Goal: Obtain resource: Download file/media

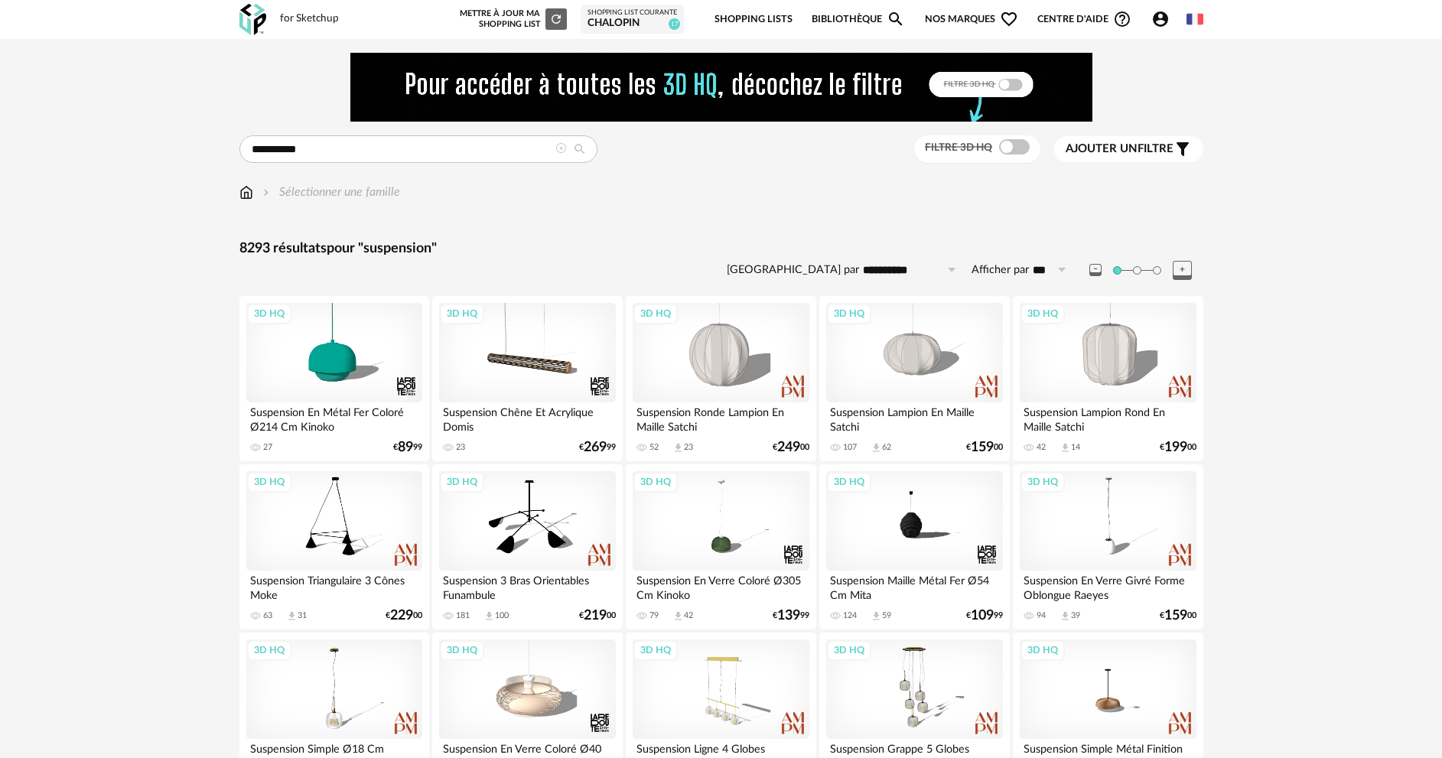
click at [431, 151] on input "**********" at bounding box center [418, 149] width 358 height 28
type input "**********"
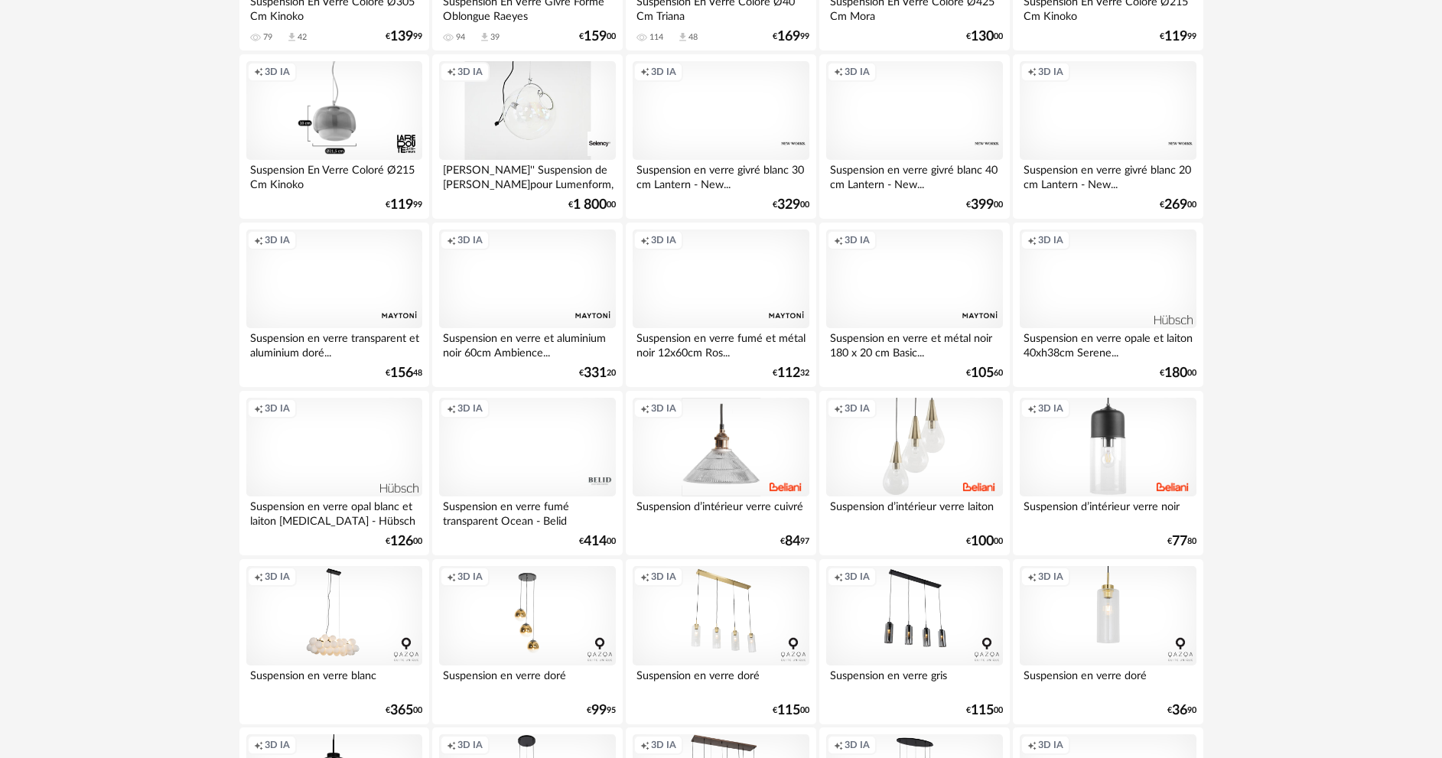
scroll to position [918, 0]
click at [543, 462] on div "Creation icon 3D IA" at bounding box center [527, 445] width 176 height 99
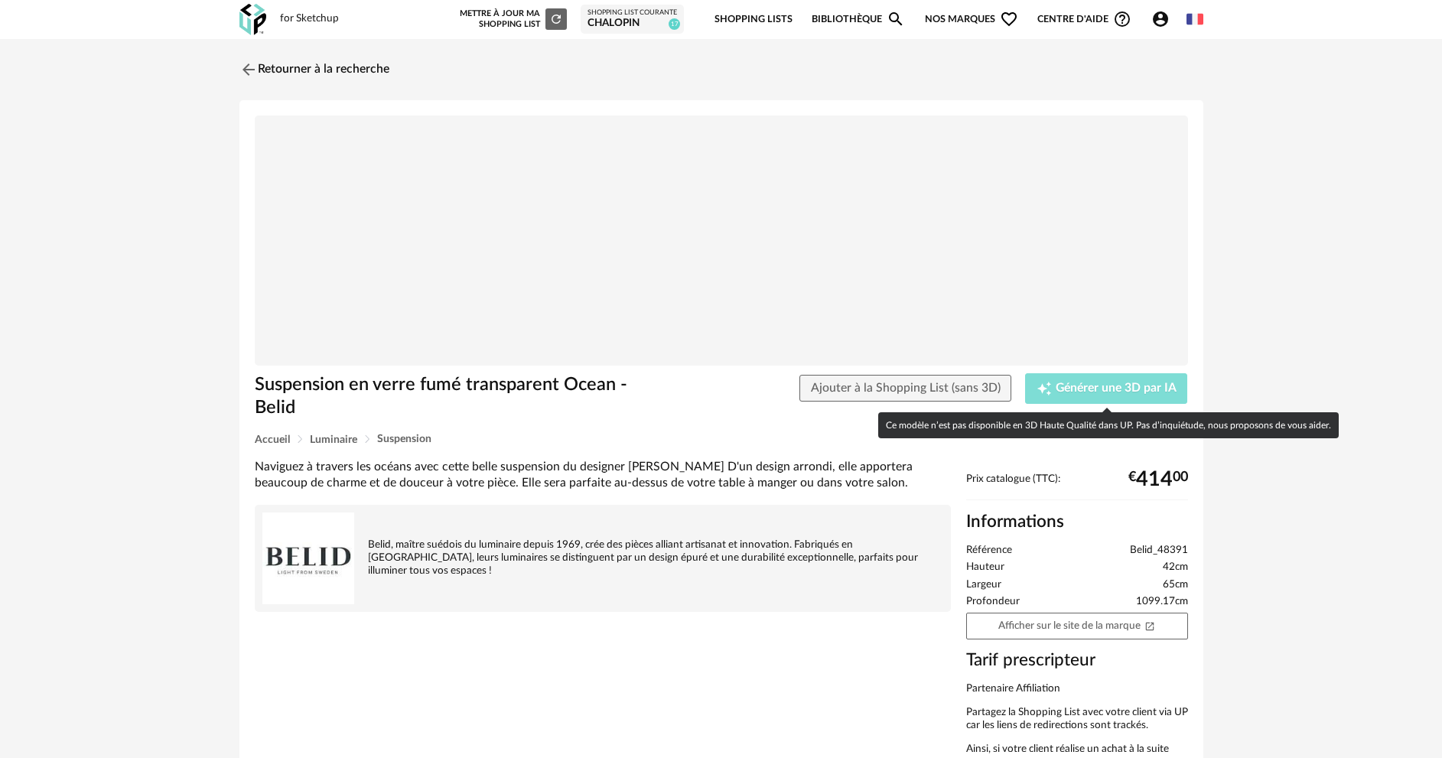
click at [1106, 394] on span "Générer une 3D par IA" at bounding box center [1116, 389] width 121 height 12
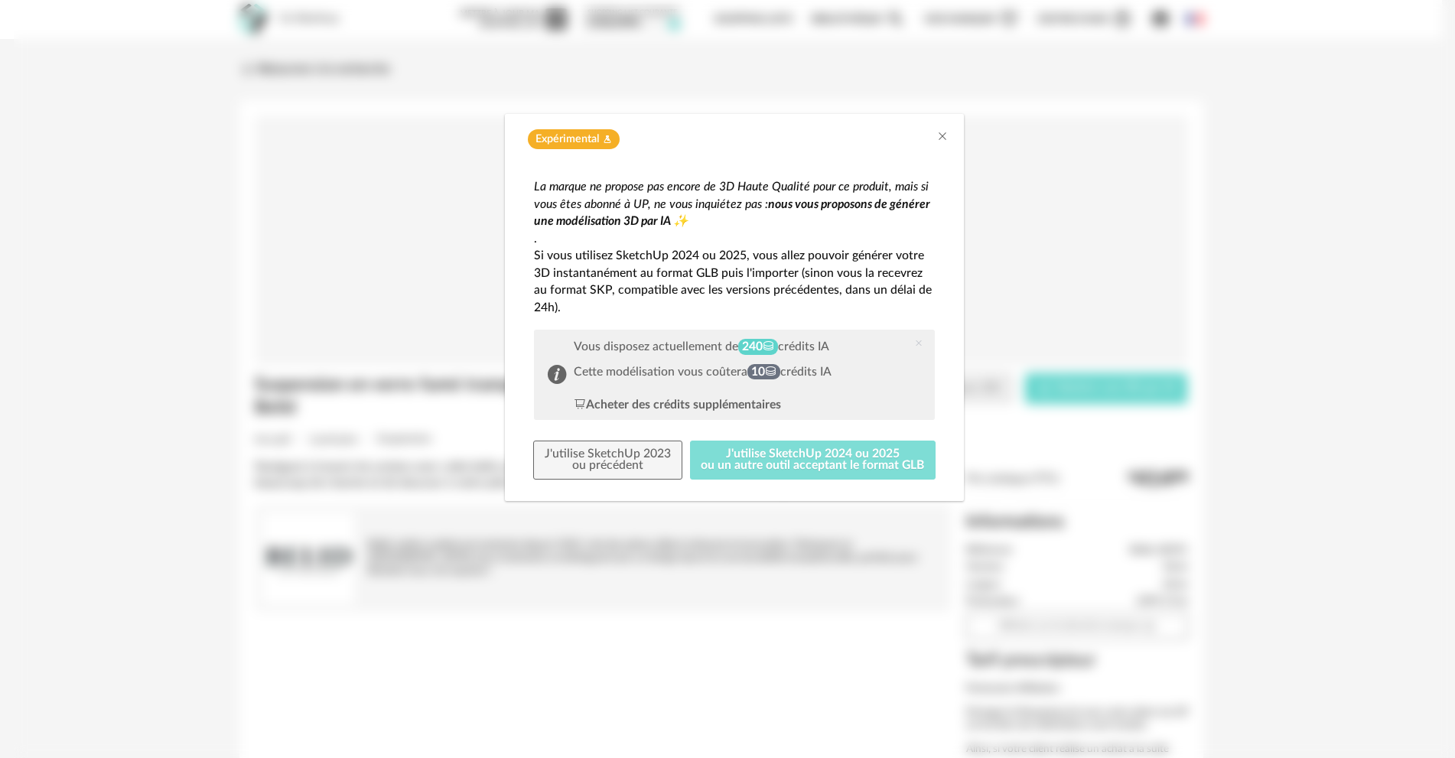
click at [804, 455] on button "J'utilise SketchUp 2024 ou 2025 ou un autre outil acceptant le format GLB" at bounding box center [813, 461] width 246 height 40
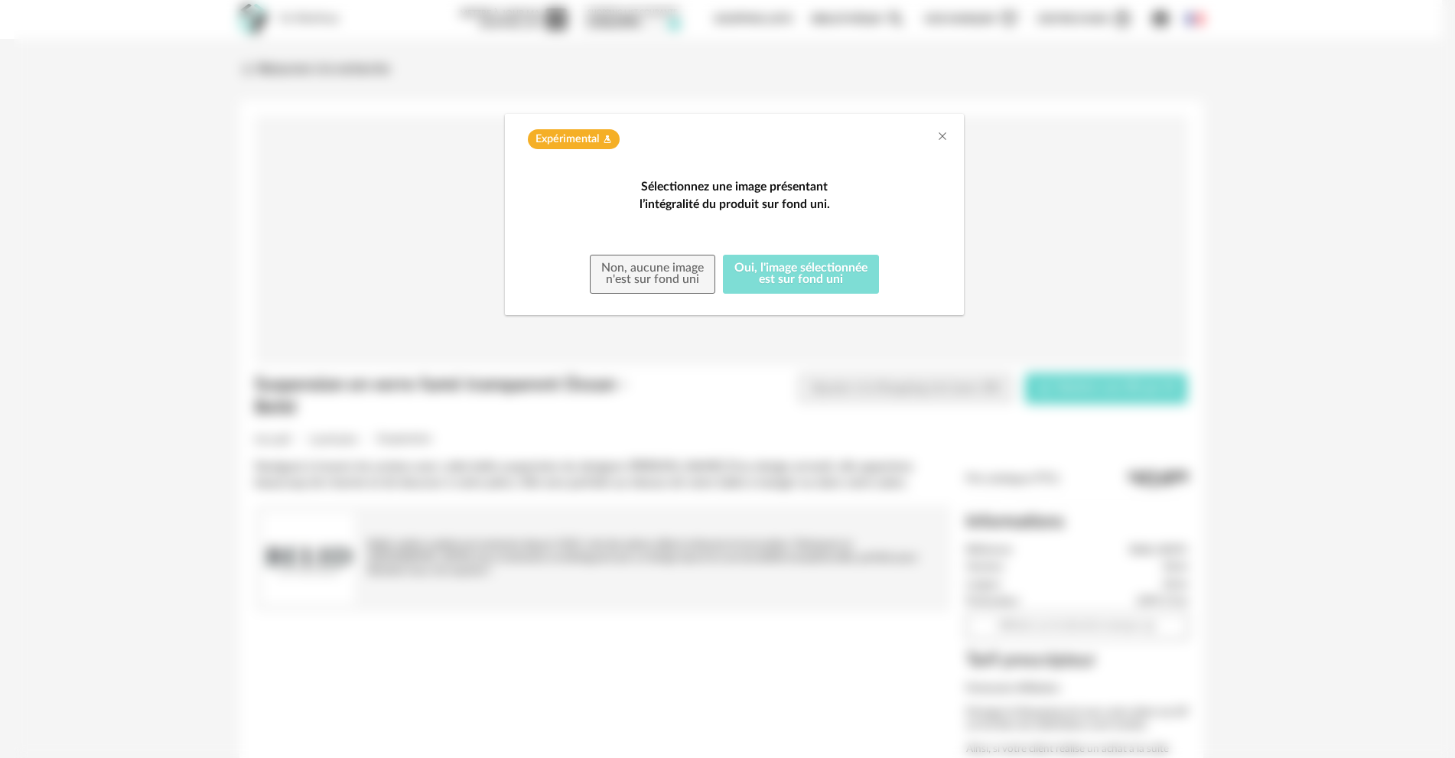
click at [804, 295] on button "Oui, l'image sélectionnée est sur fond uni" at bounding box center [801, 275] width 156 height 40
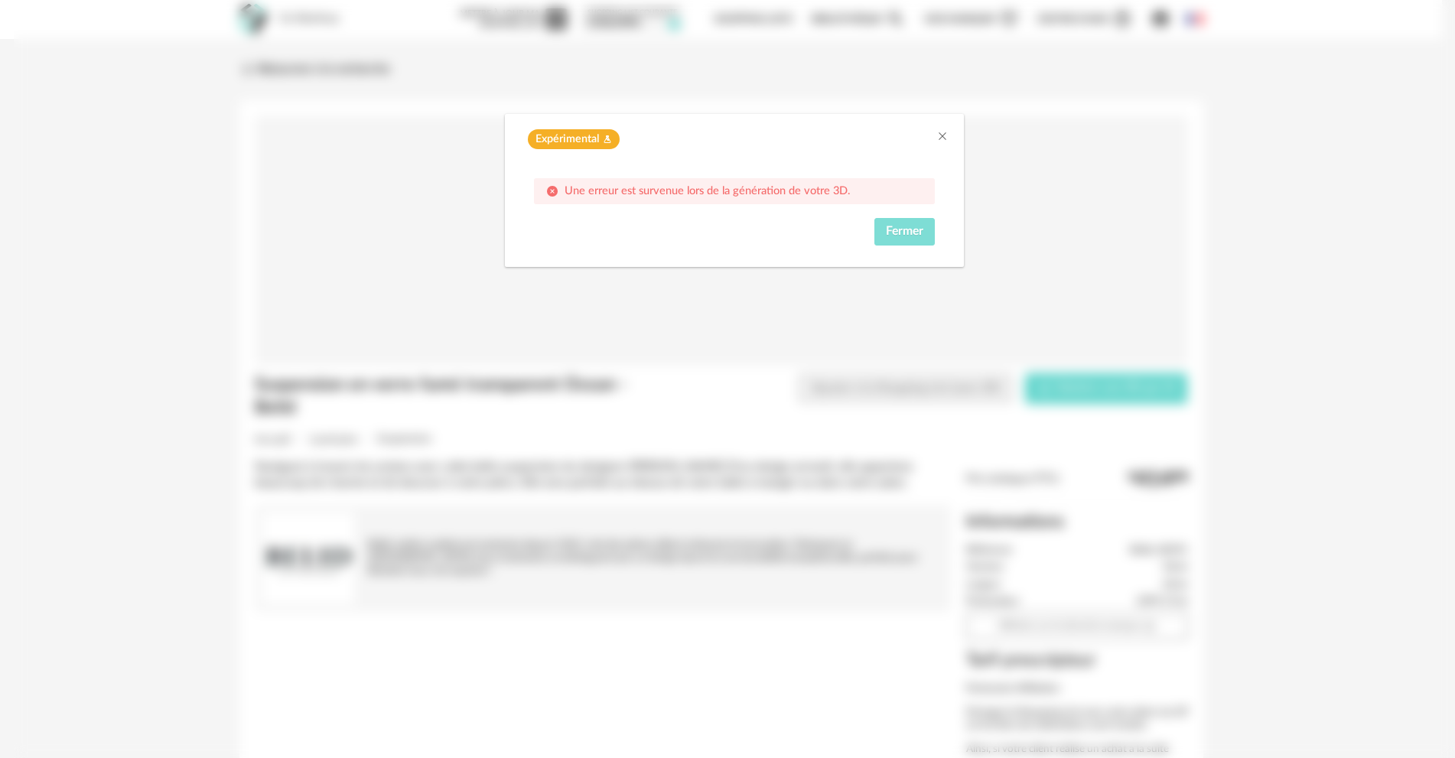
click at [917, 230] on span "Fermer" at bounding box center [904, 231] width 37 height 12
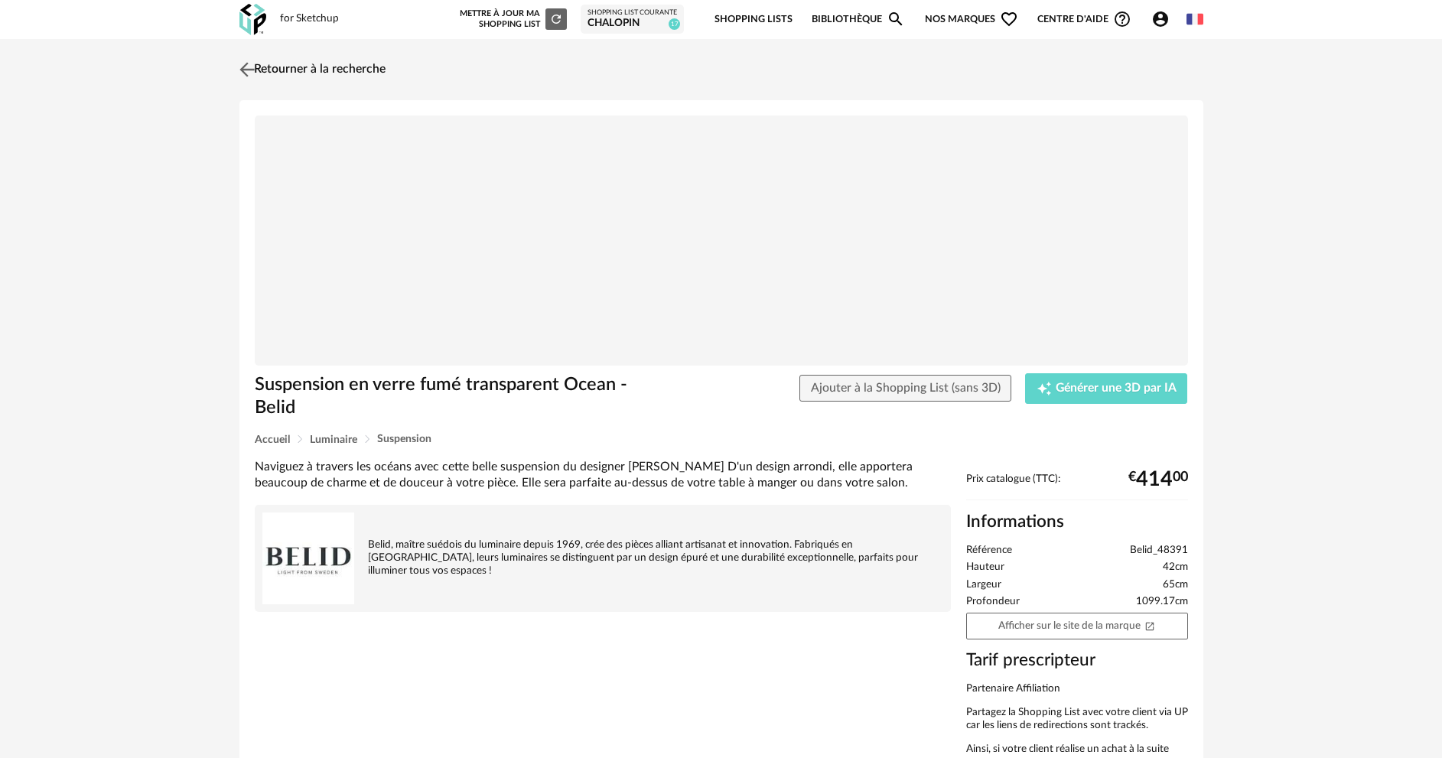
click at [250, 67] on img at bounding box center [247, 69] width 22 height 22
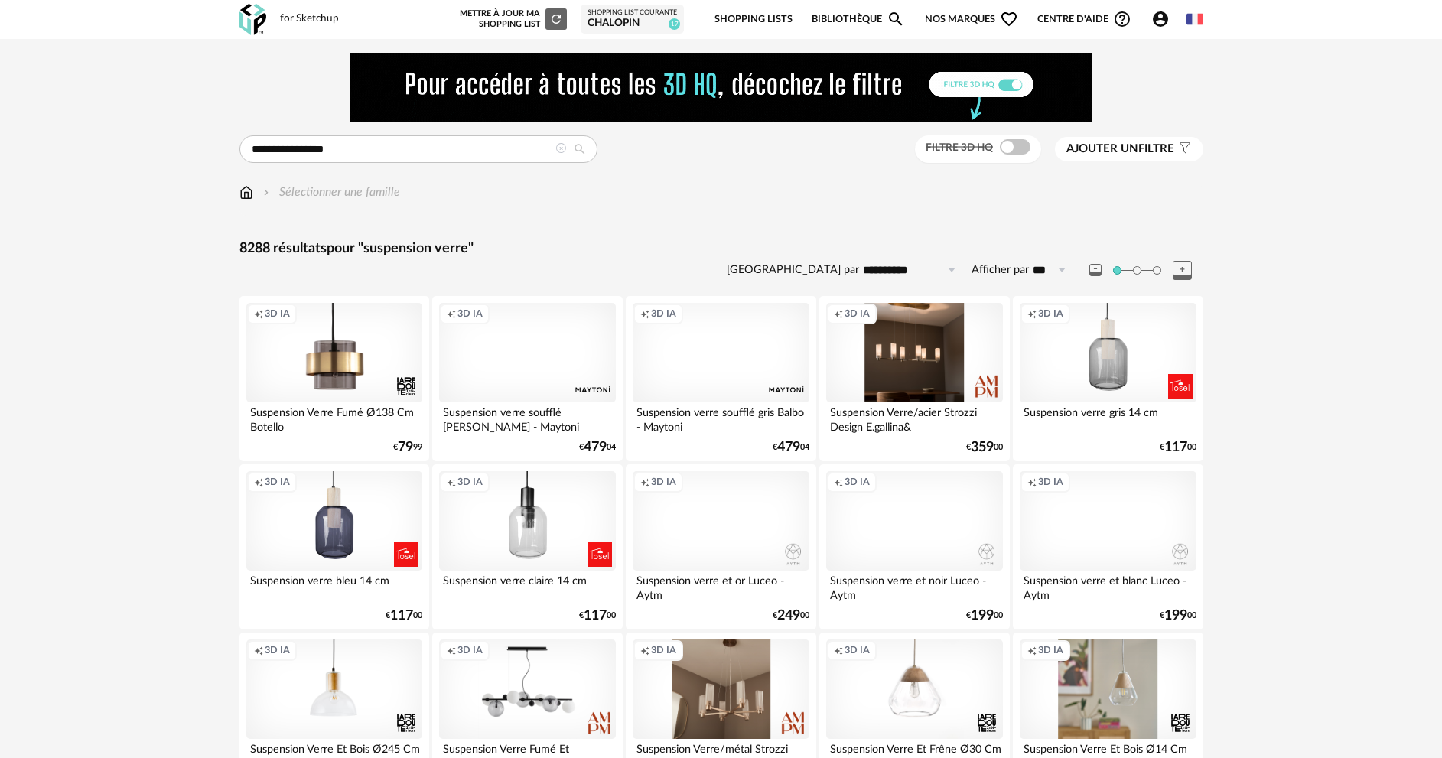
click at [1009, 146] on span at bounding box center [1015, 146] width 31 height 15
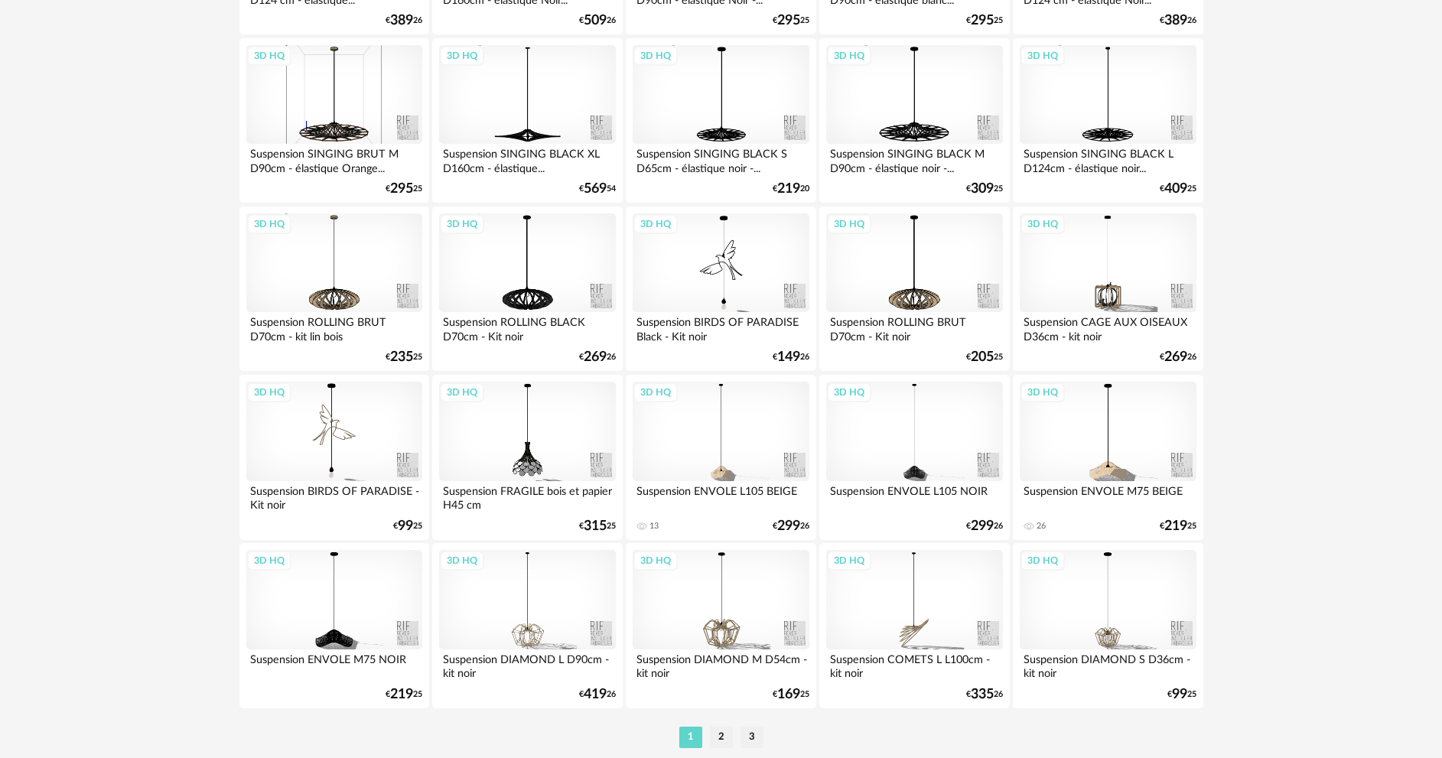
scroll to position [3006, 0]
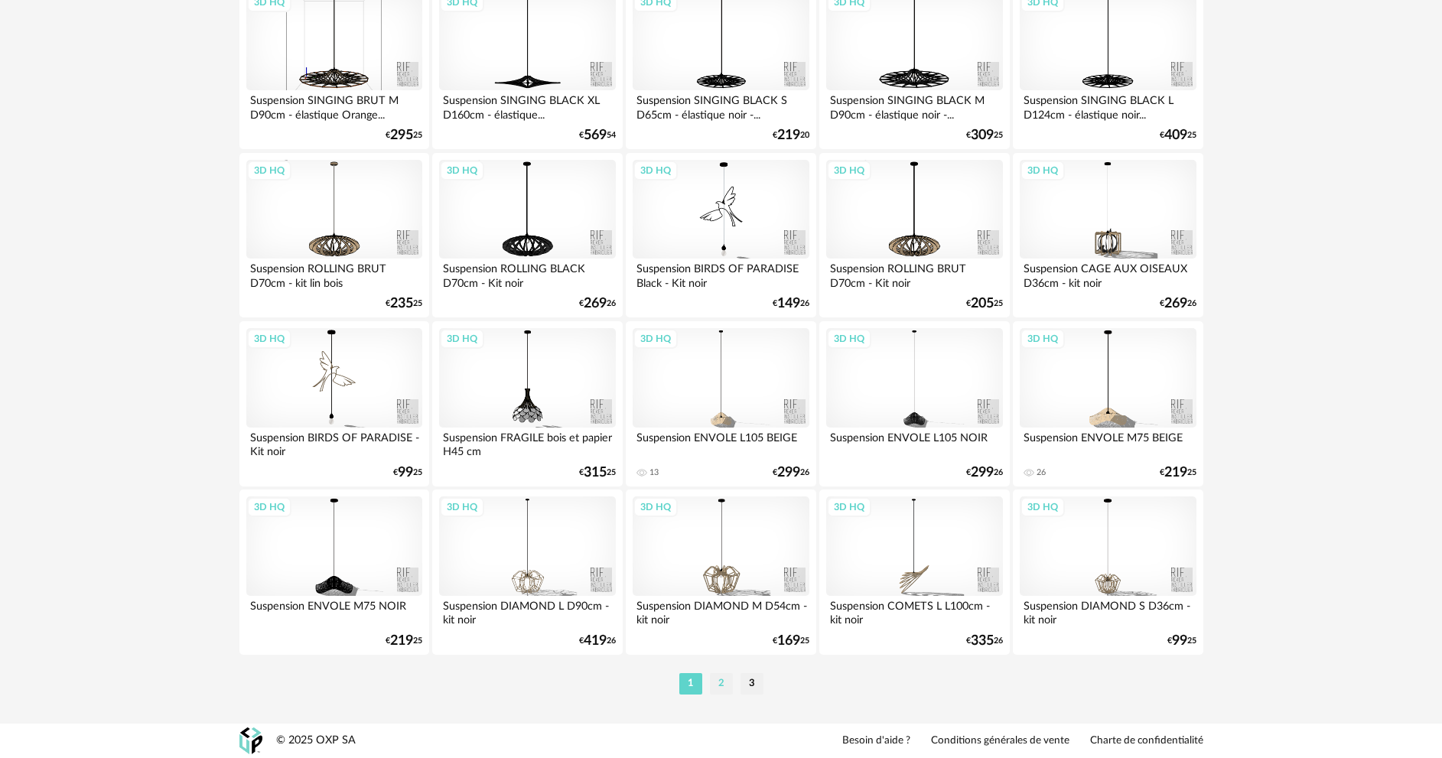
click at [716, 689] on li "2" at bounding box center [721, 683] width 23 height 21
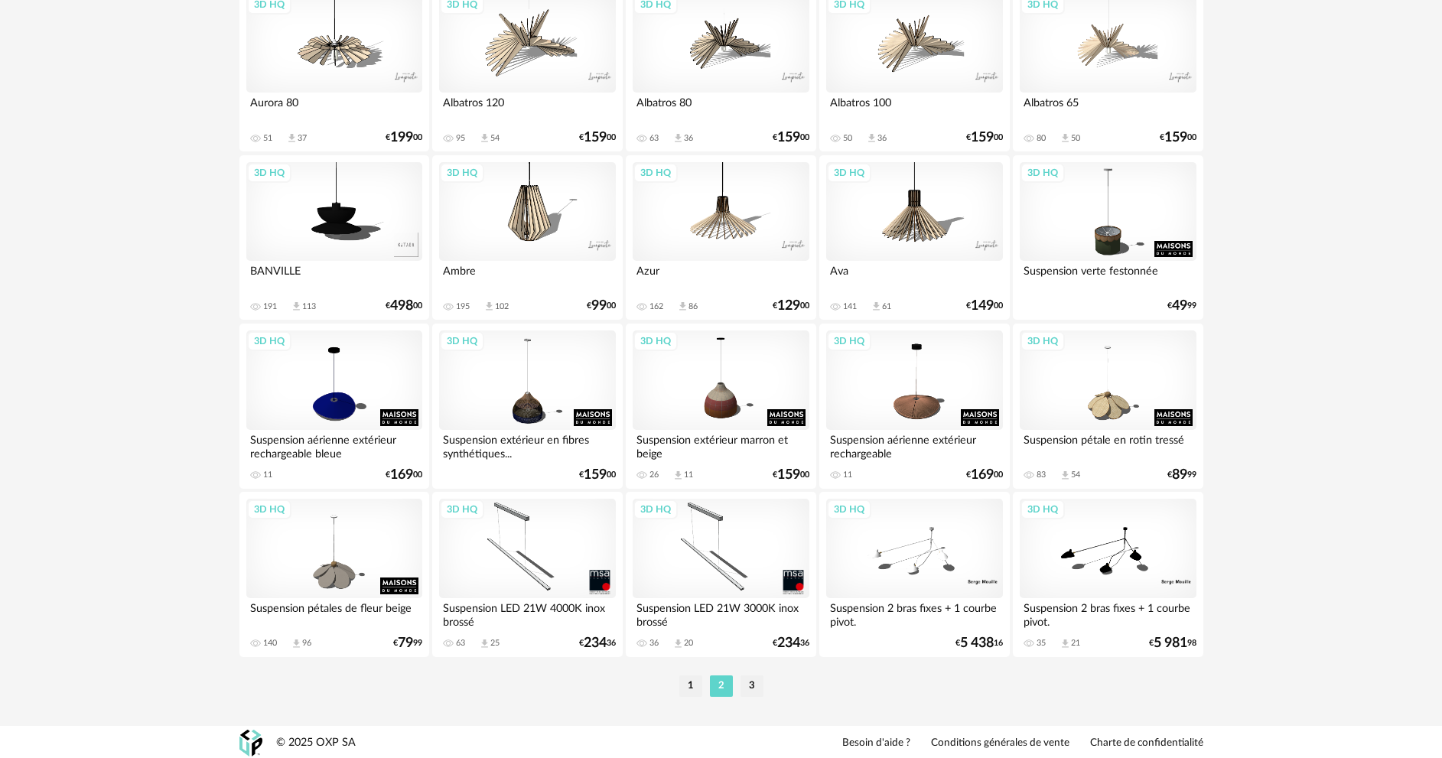
scroll to position [3006, 0]
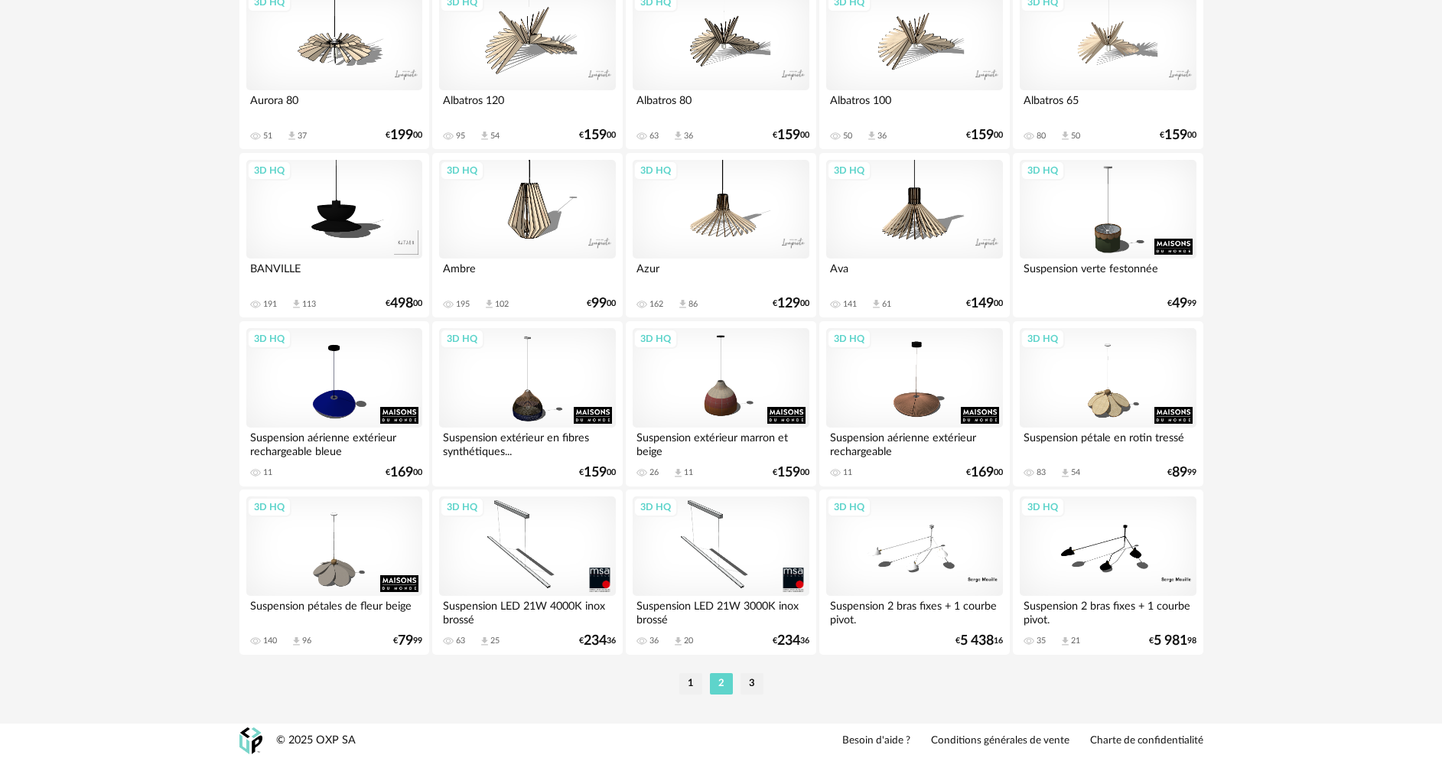
click at [757, 688] on li "3" at bounding box center [752, 683] width 23 height 21
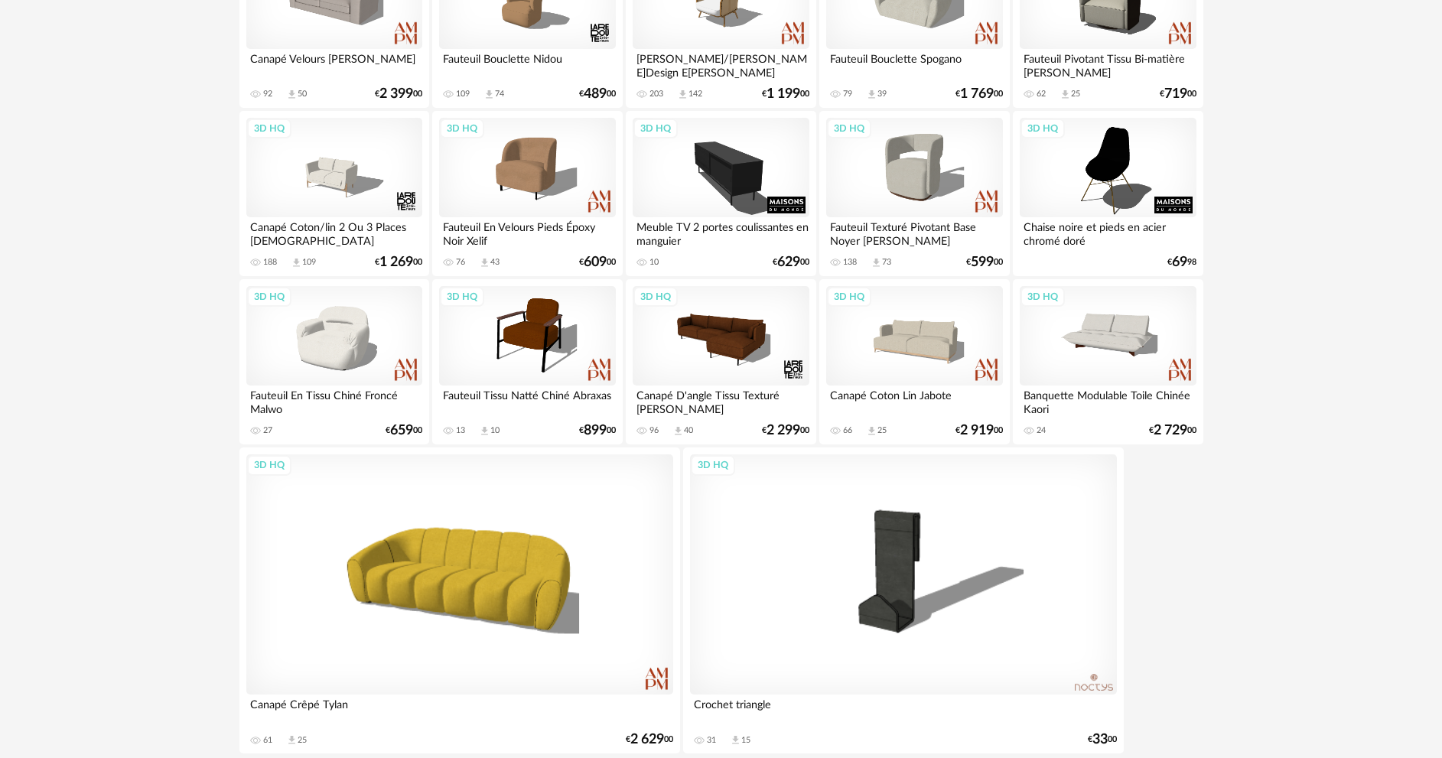
scroll to position [1631, 0]
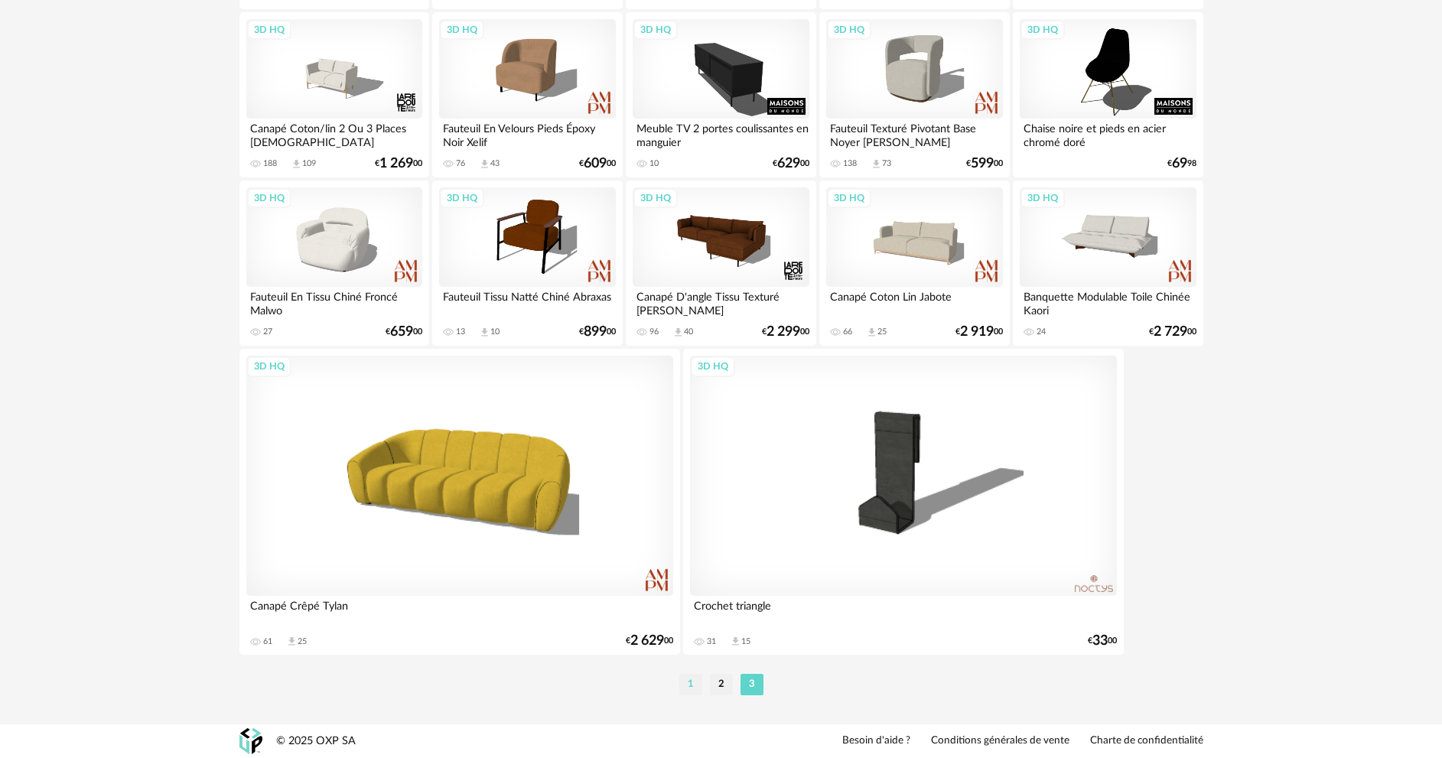
click at [692, 682] on li "1" at bounding box center [690, 684] width 23 height 21
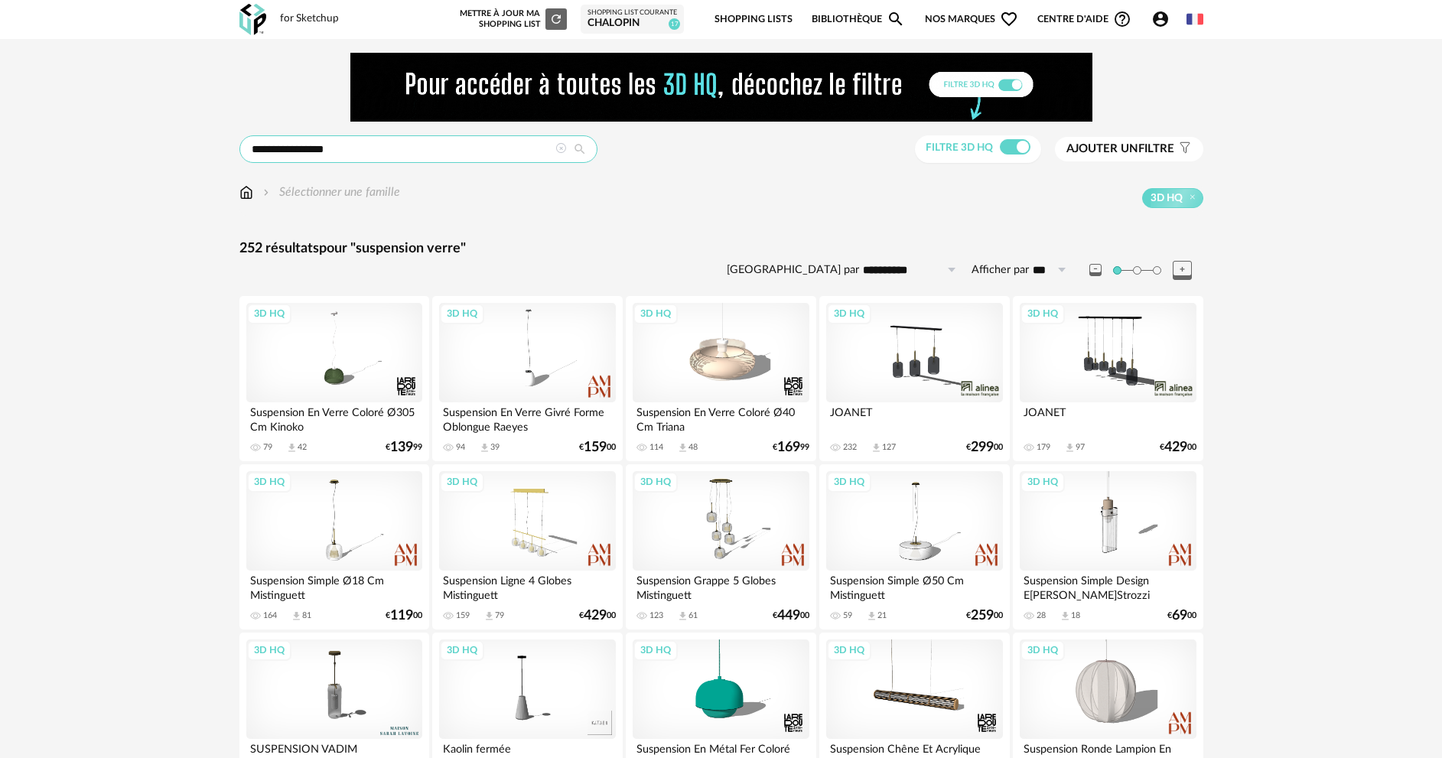
click at [337, 138] on input "**********" at bounding box center [418, 149] width 358 height 28
click at [345, 150] on input "**********" at bounding box center [418, 149] width 358 height 28
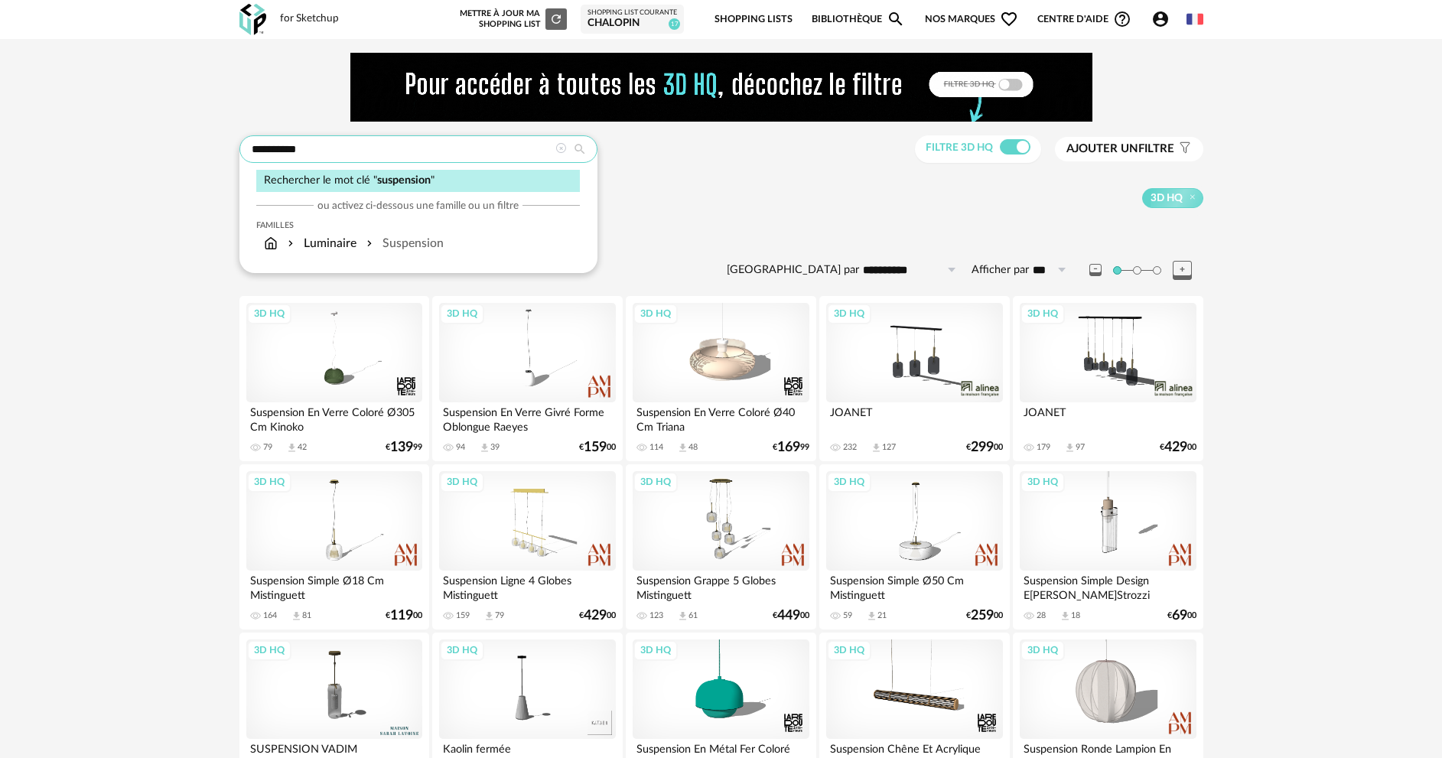
type input "**********"
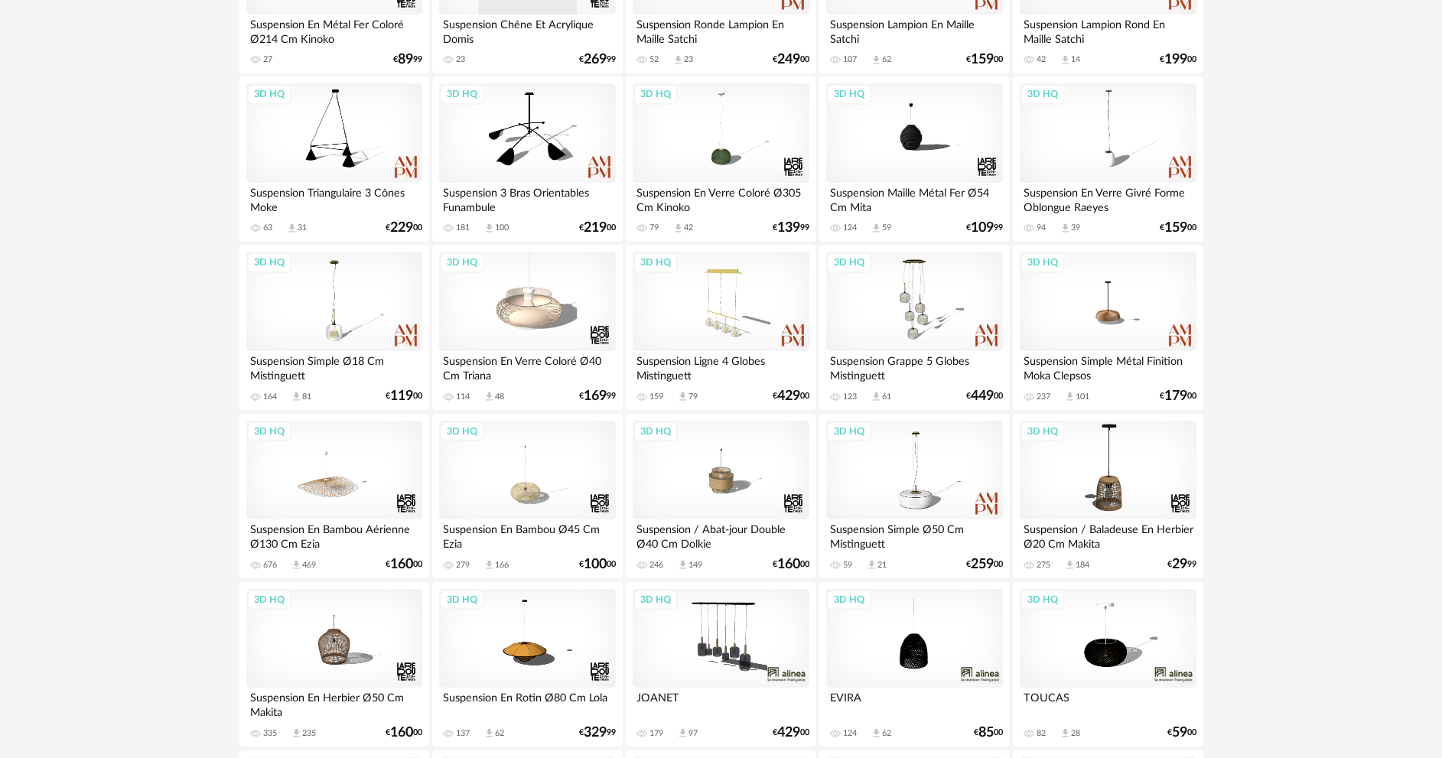
scroll to position [536, 0]
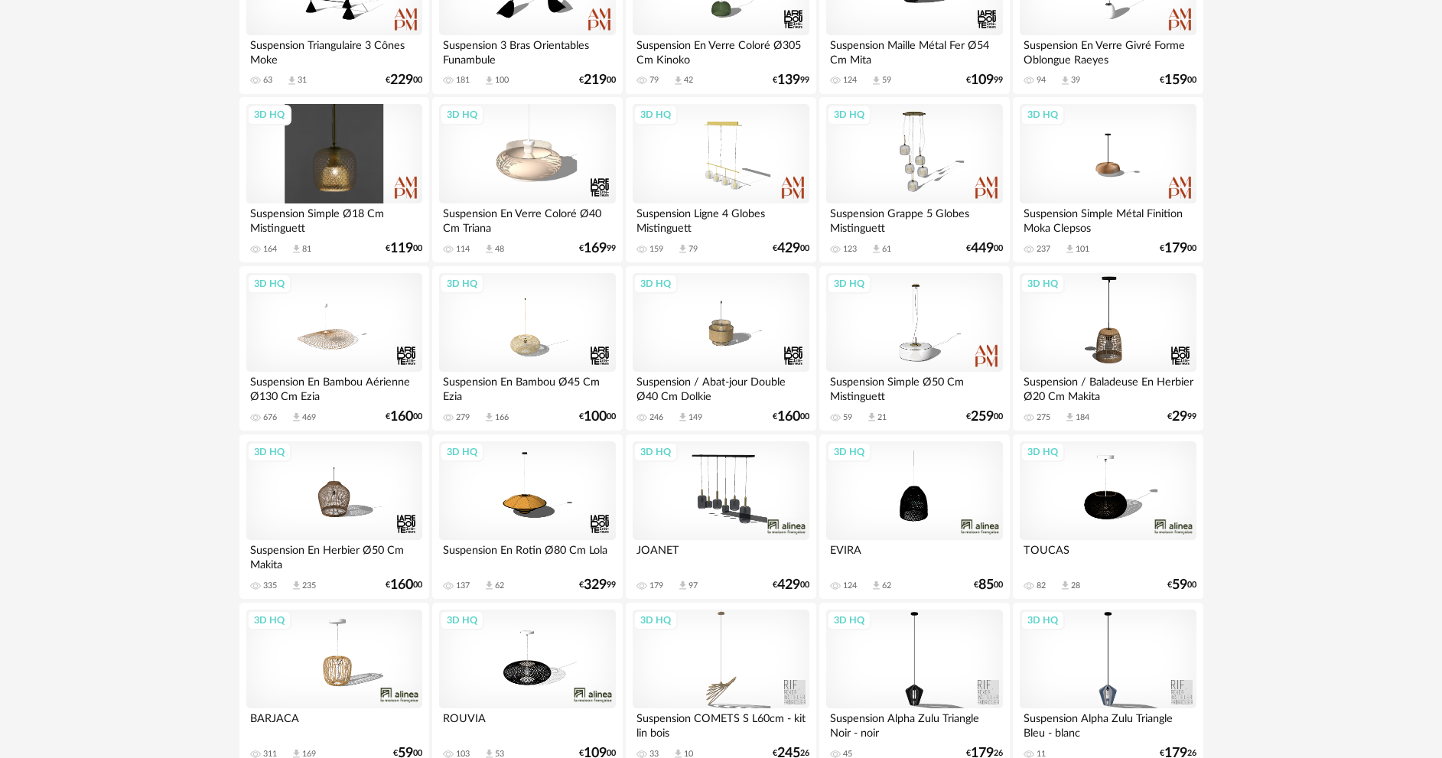
click at [312, 168] on div "3D HQ" at bounding box center [334, 153] width 176 height 99
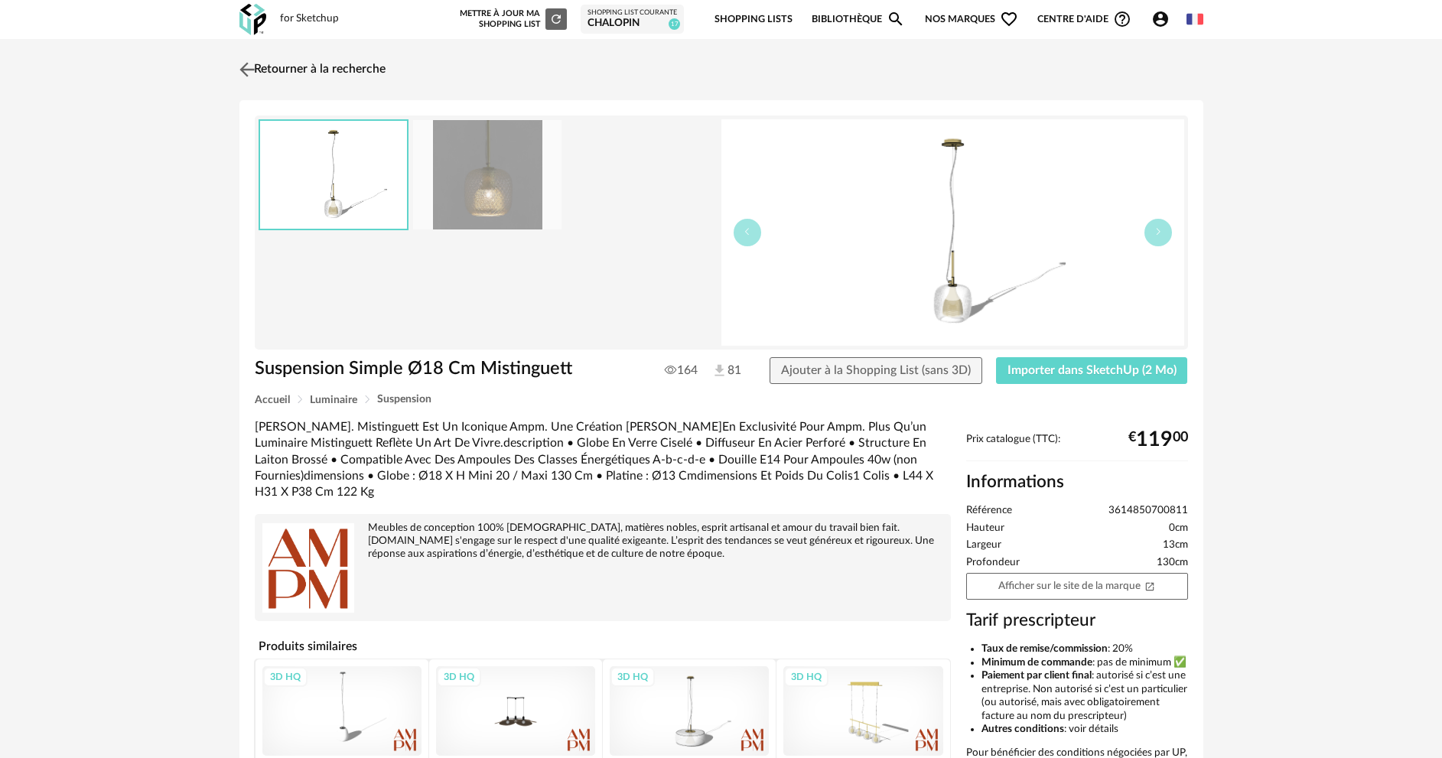
click at [249, 62] on img at bounding box center [247, 69] width 22 height 22
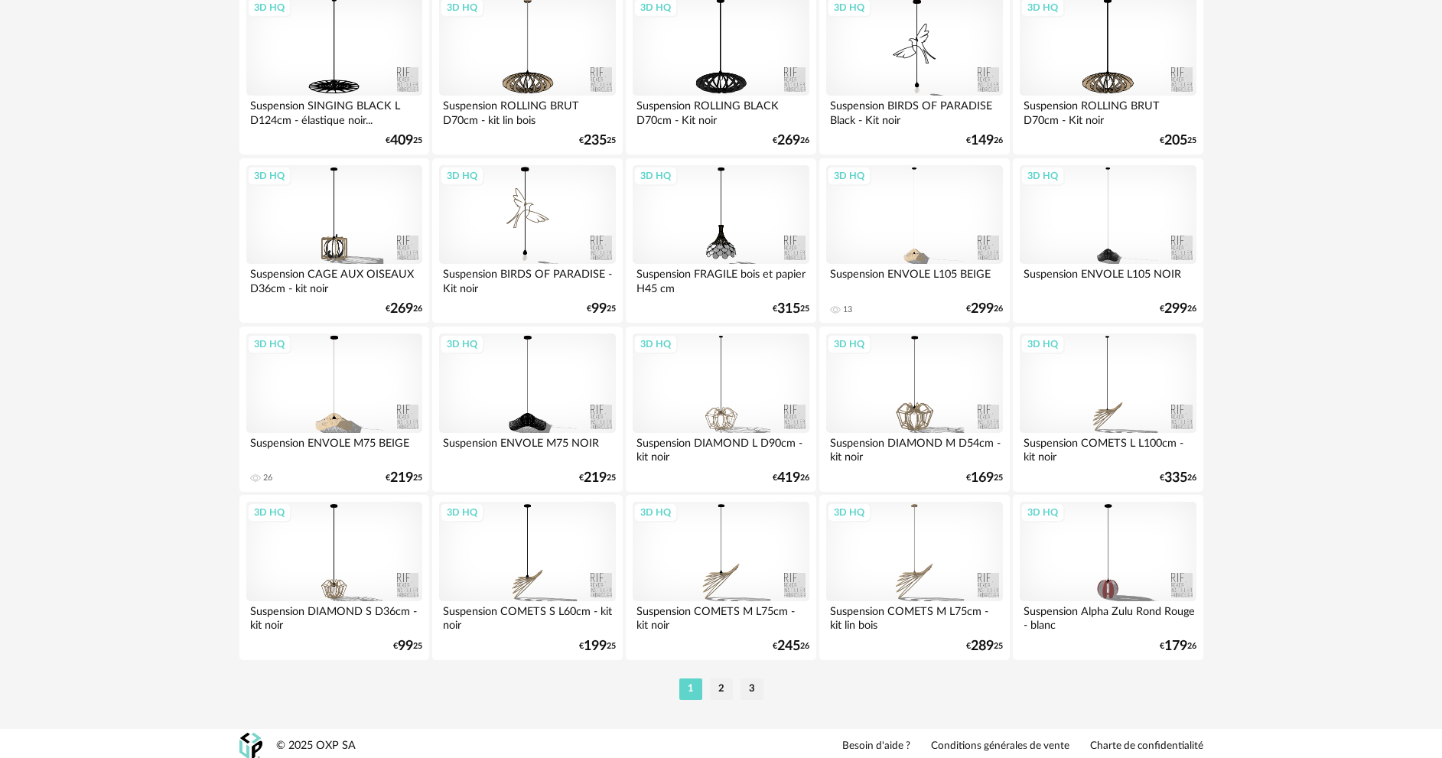
scroll to position [3006, 0]
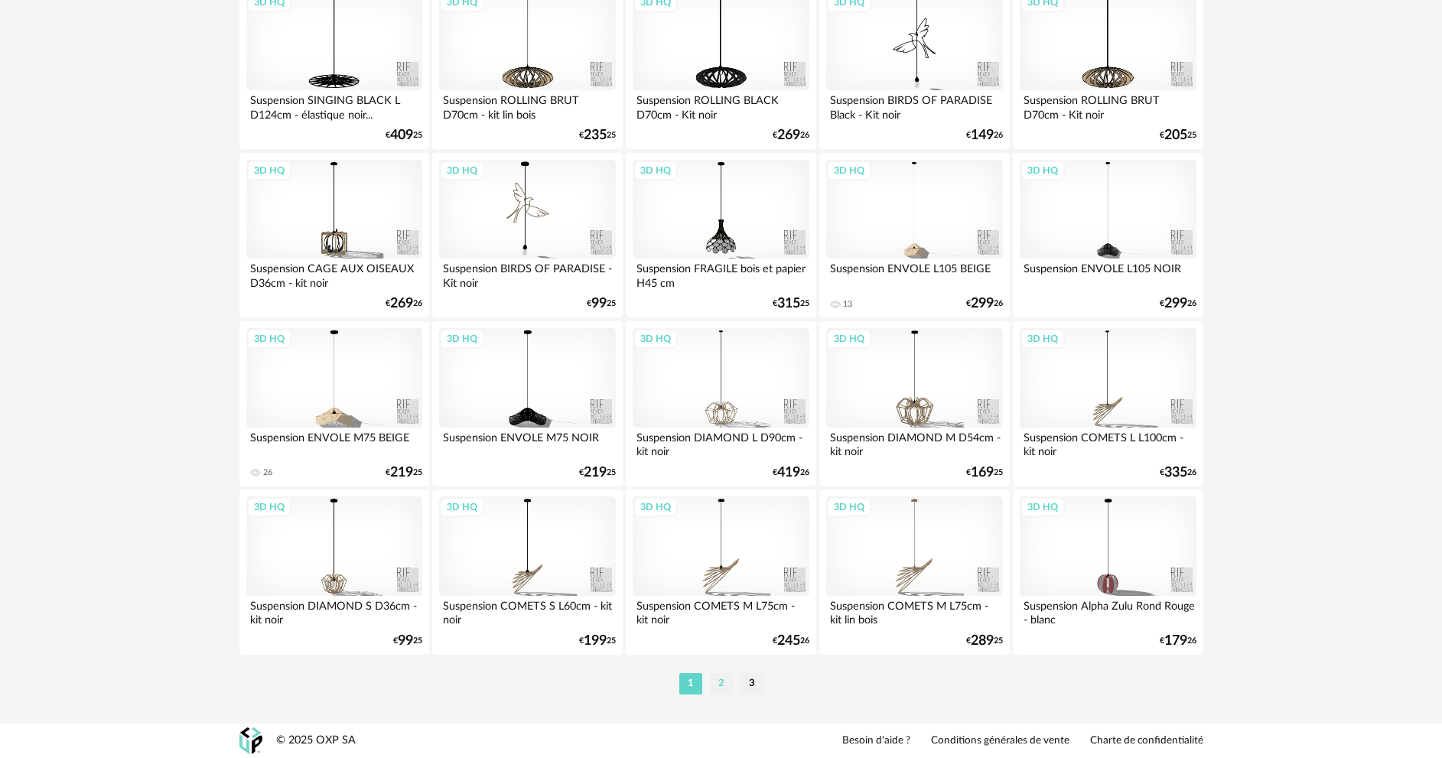
click at [723, 680] on li "2" at bounding box center [721, 683] width 23 height 21
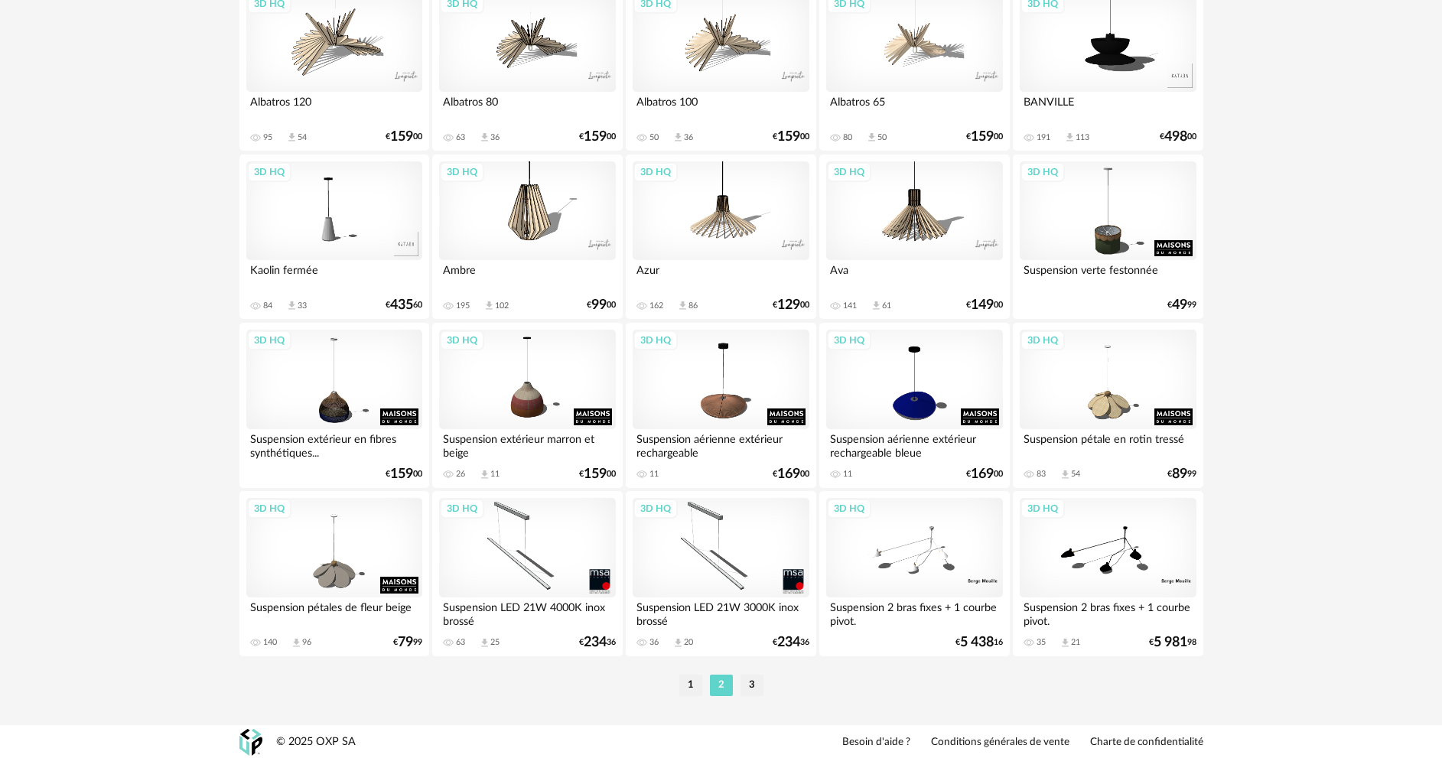
scroll to position [3006, 0]
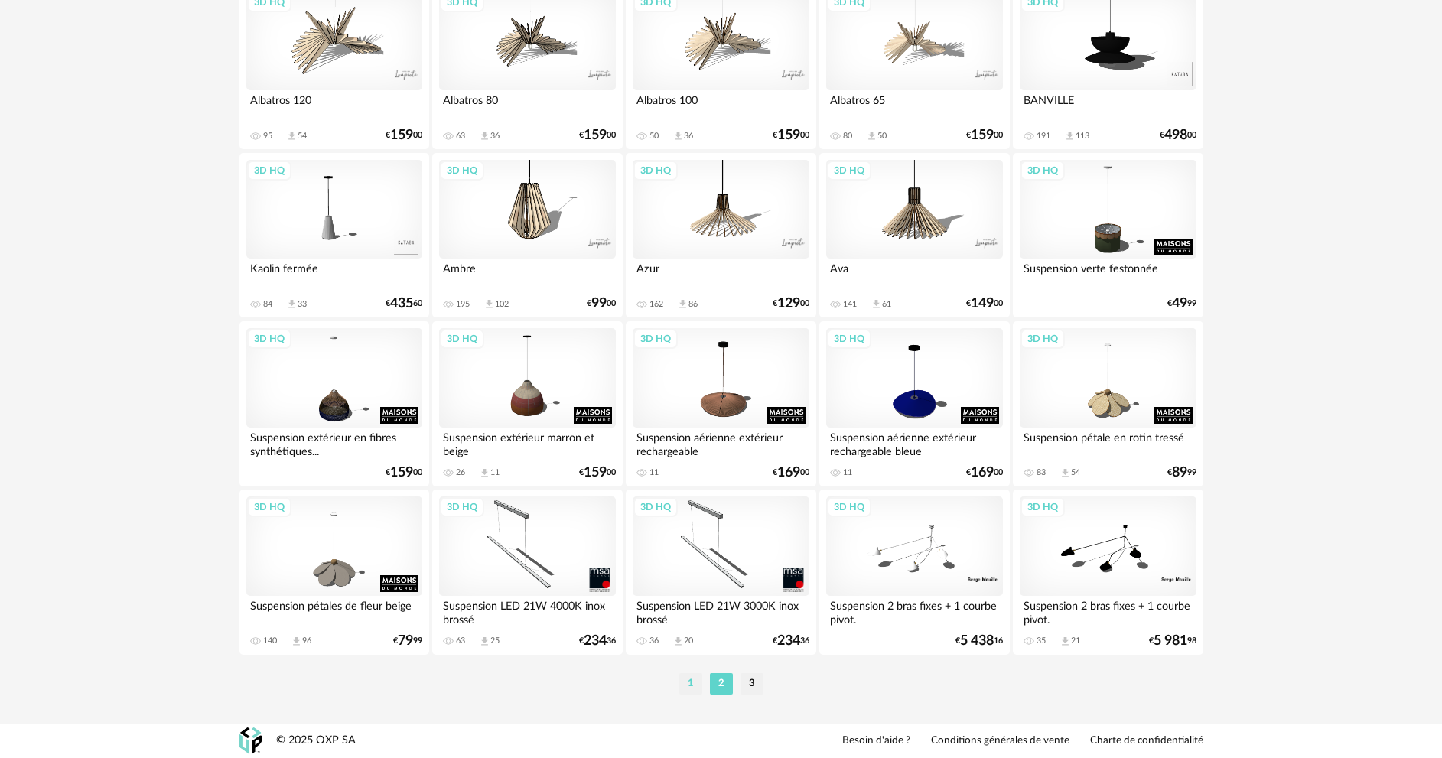
click at [685, 690] on li "1" at bounding box center [690, 683] width 23 height 21
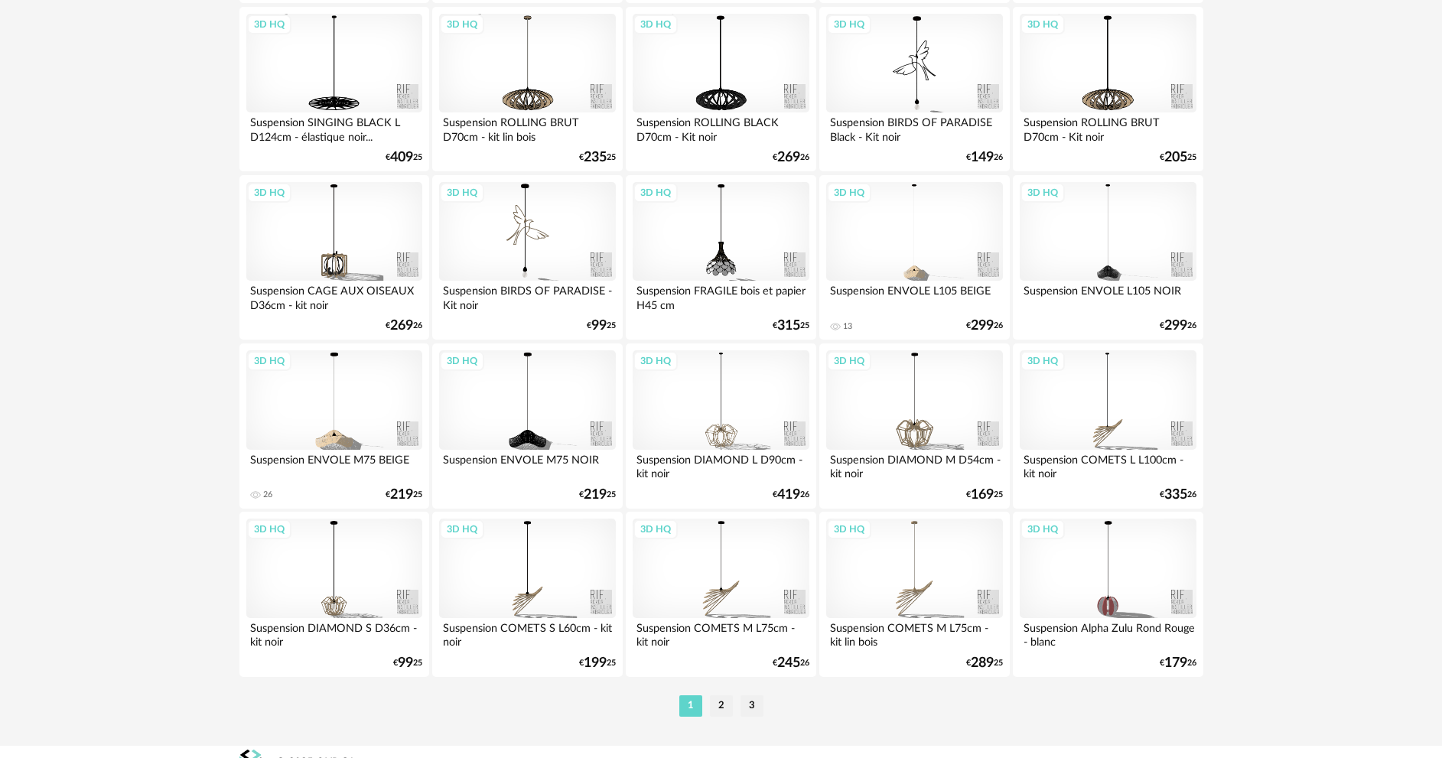
scroll to position [3006, 0]
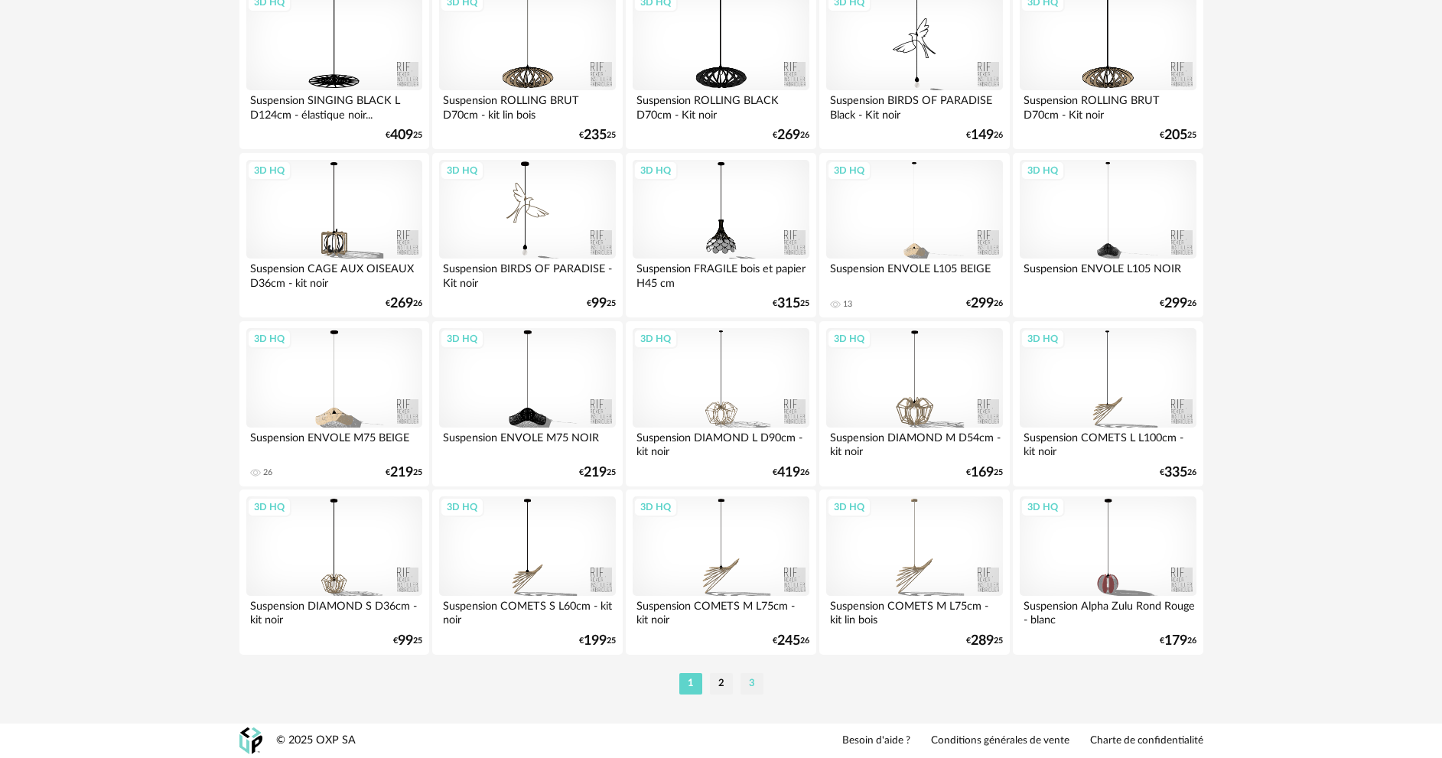
click at [754, 683] on li "3" at bounding box center [752, 683] width 23 height 21
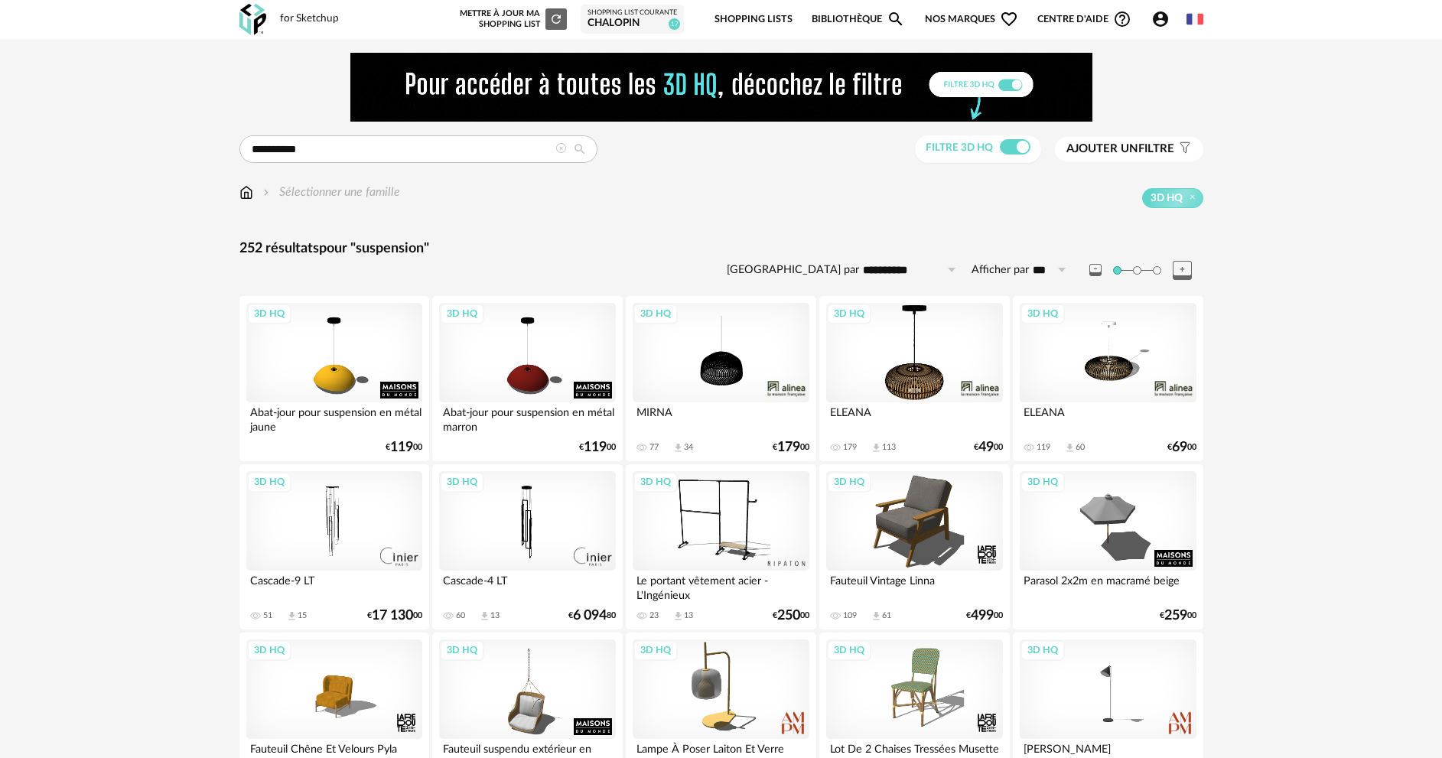
click at [558, 151] on icon at bounding box center [560, 148] width 11 height 11
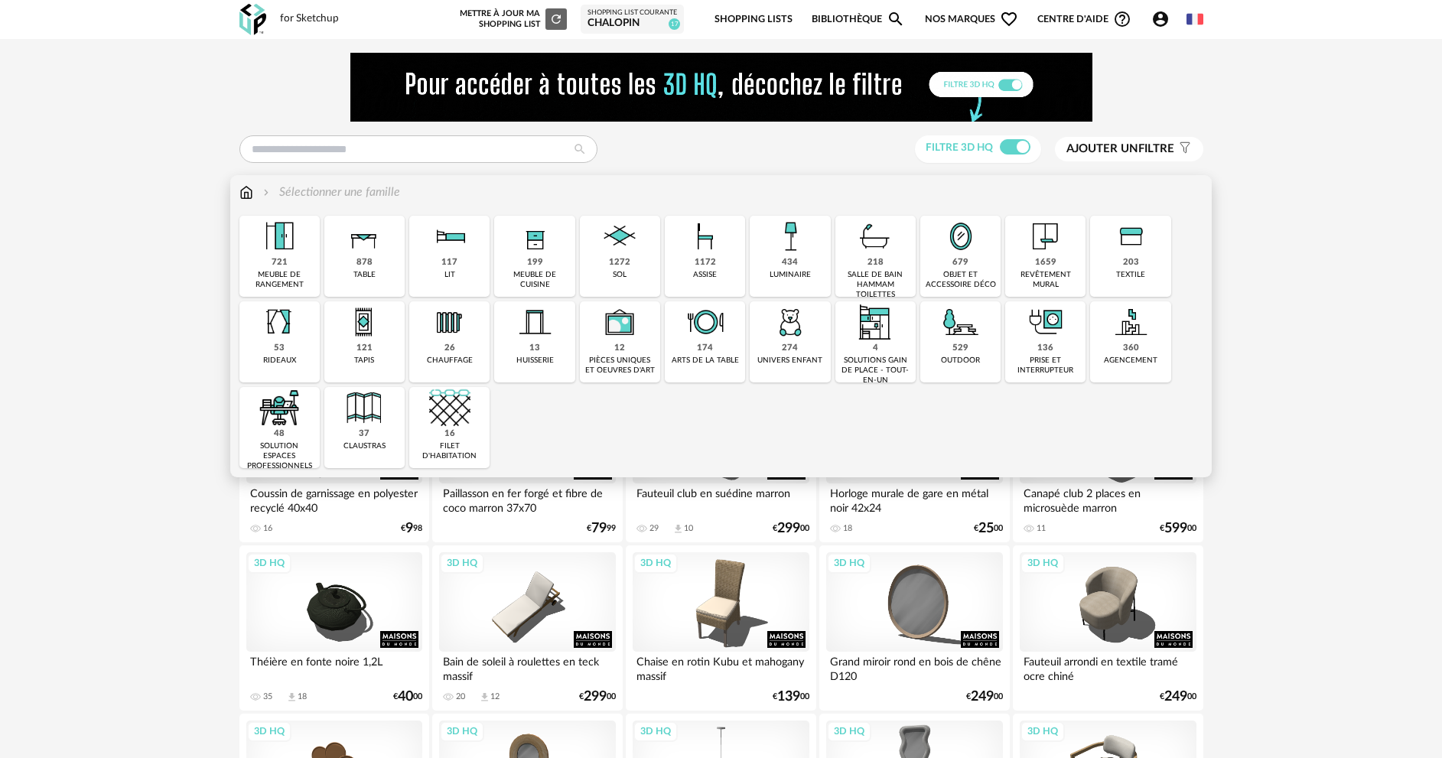
click at [793, 262] on div "434" at bounding box center [790, 262] width 16 height 11
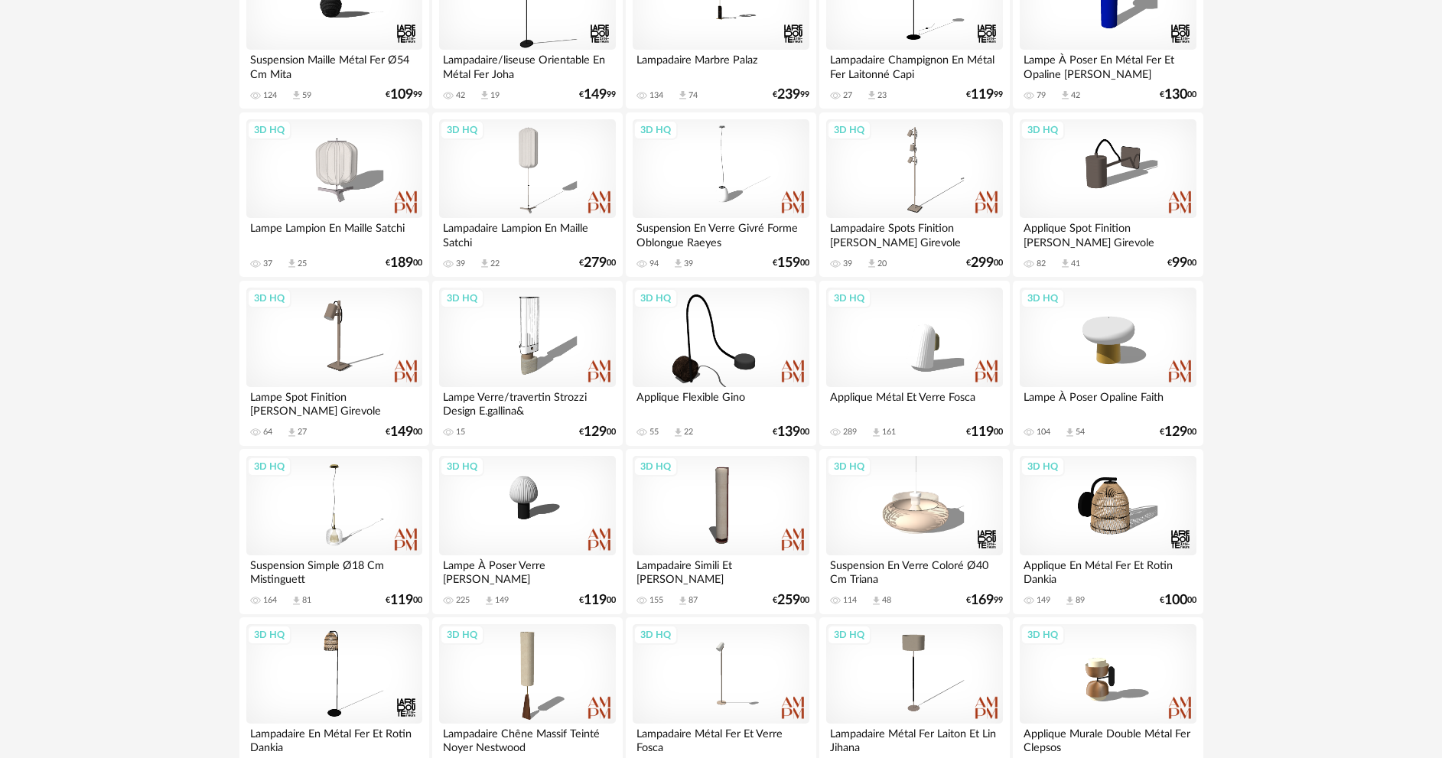
scroll to position [1301, 0]
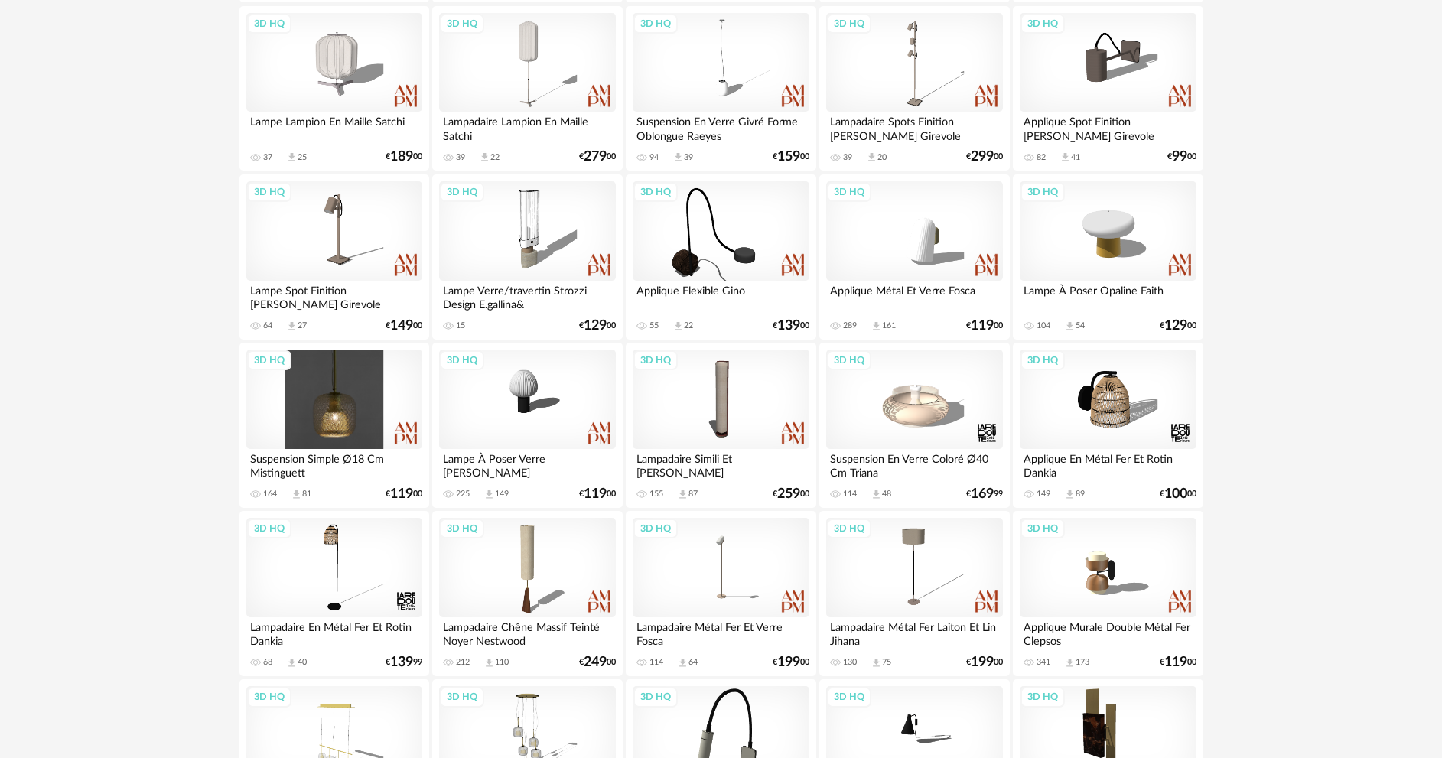
click at [340, 428] on div "3D HQ" at bounding box center [334, 399] width 176 height 99
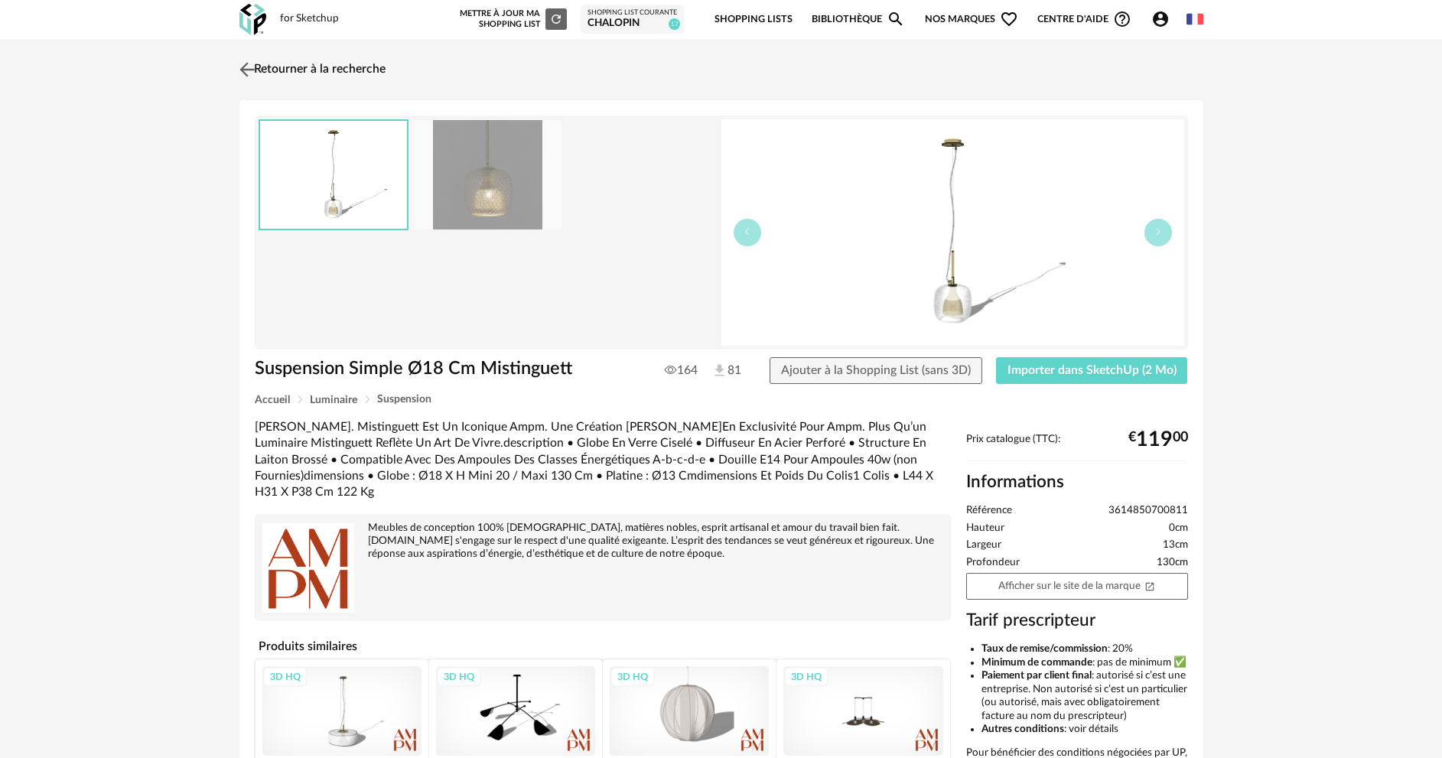
click at [243, 73] on img at bounding box center [247, 69] width 22 height 22
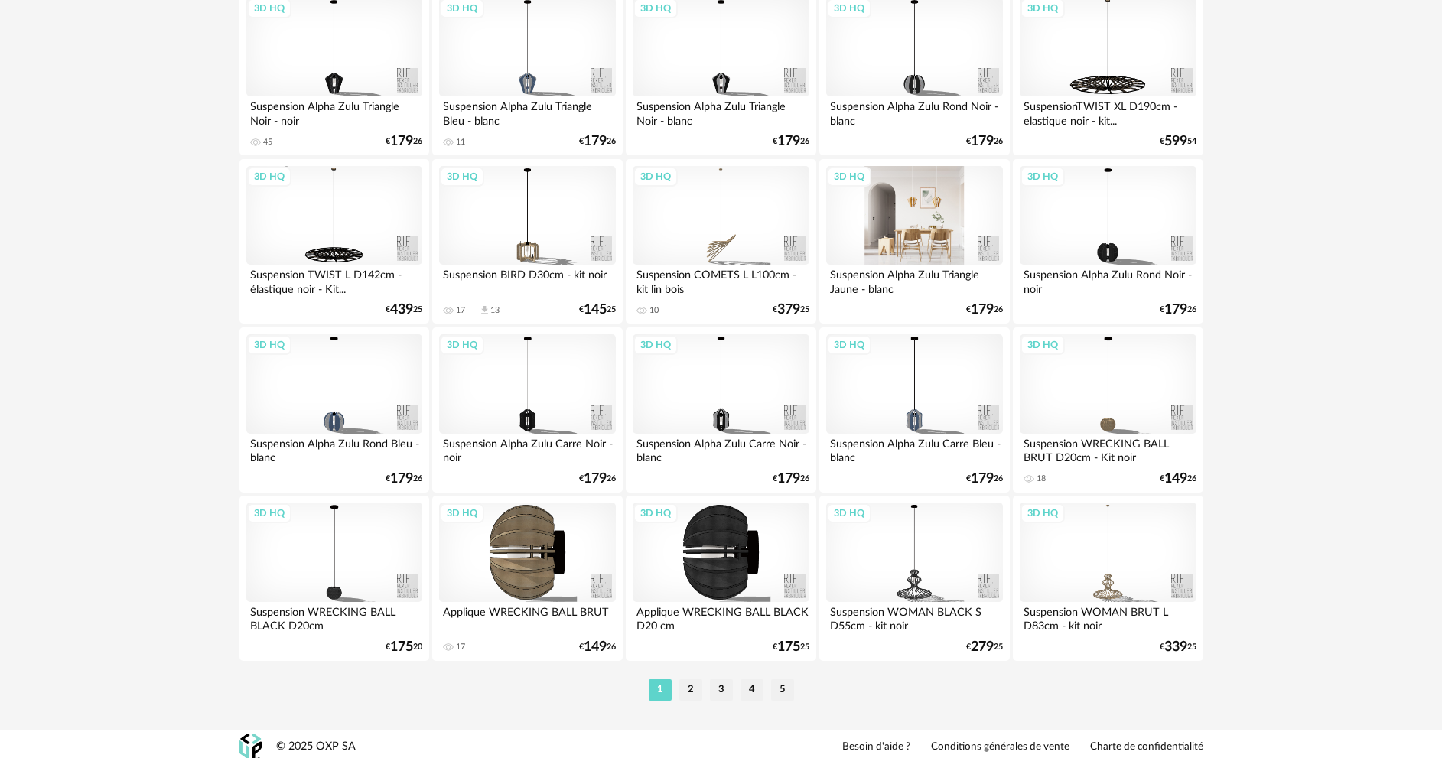
scroll to position [3006, 0]
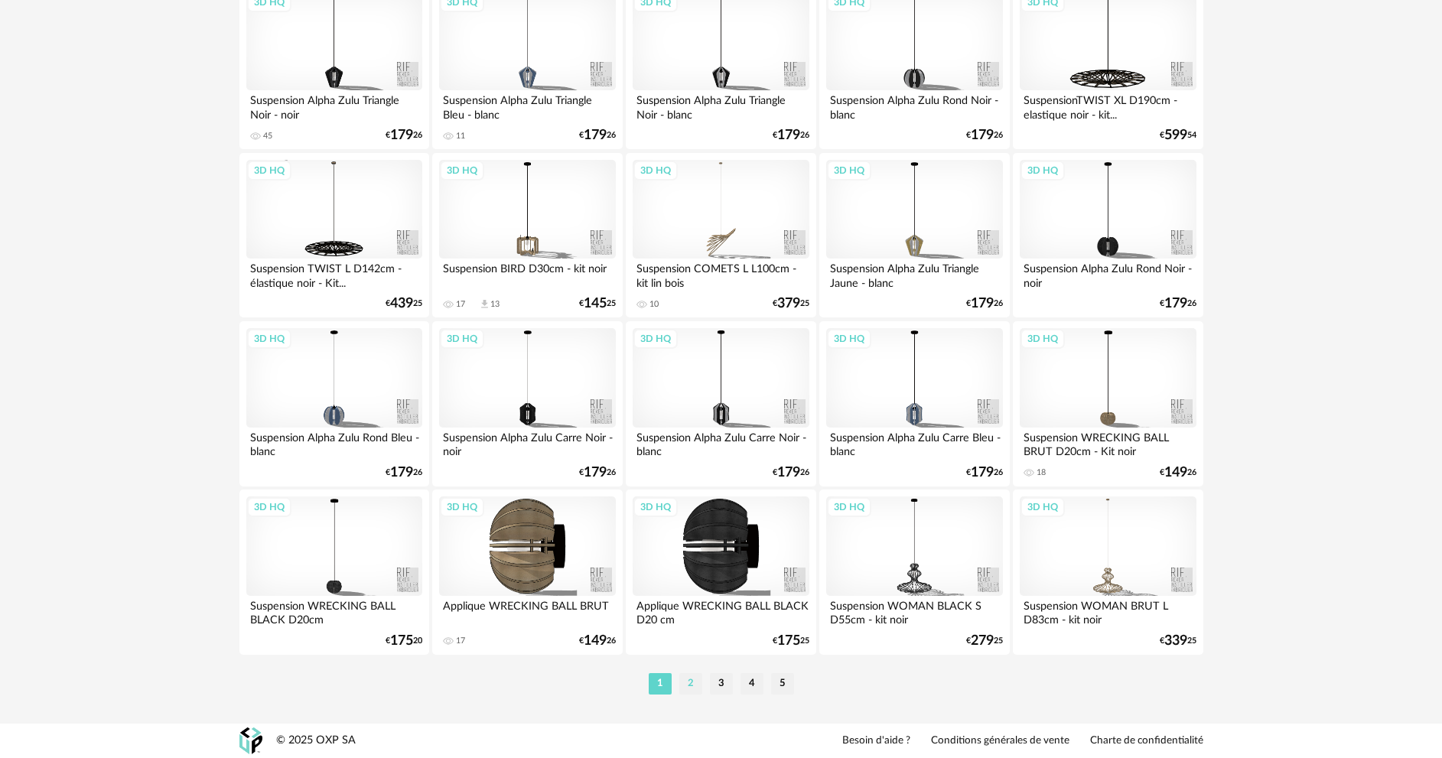
click at [696, 679] on li "2" at bounding box center [690, 683] width 23 height 21
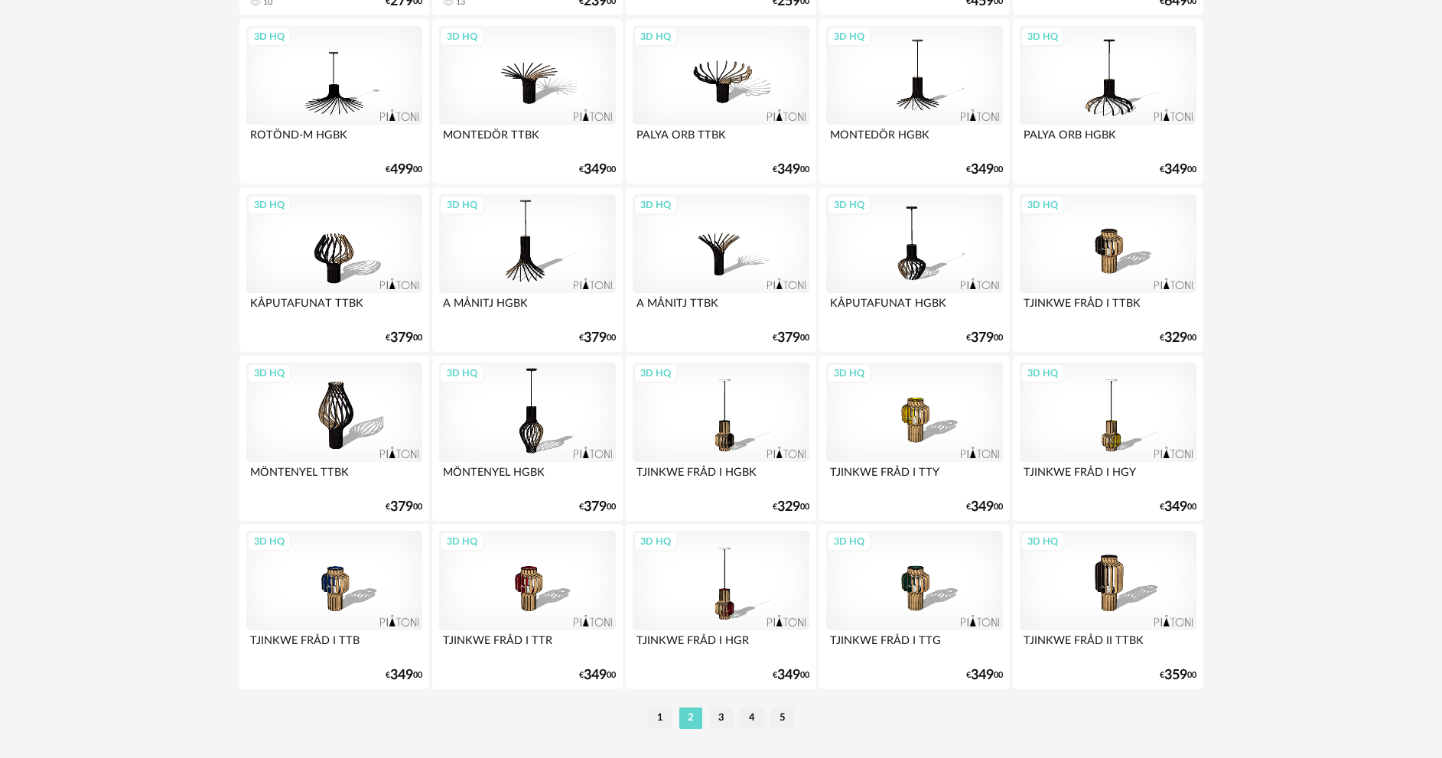
scroll to position [3006, 0]
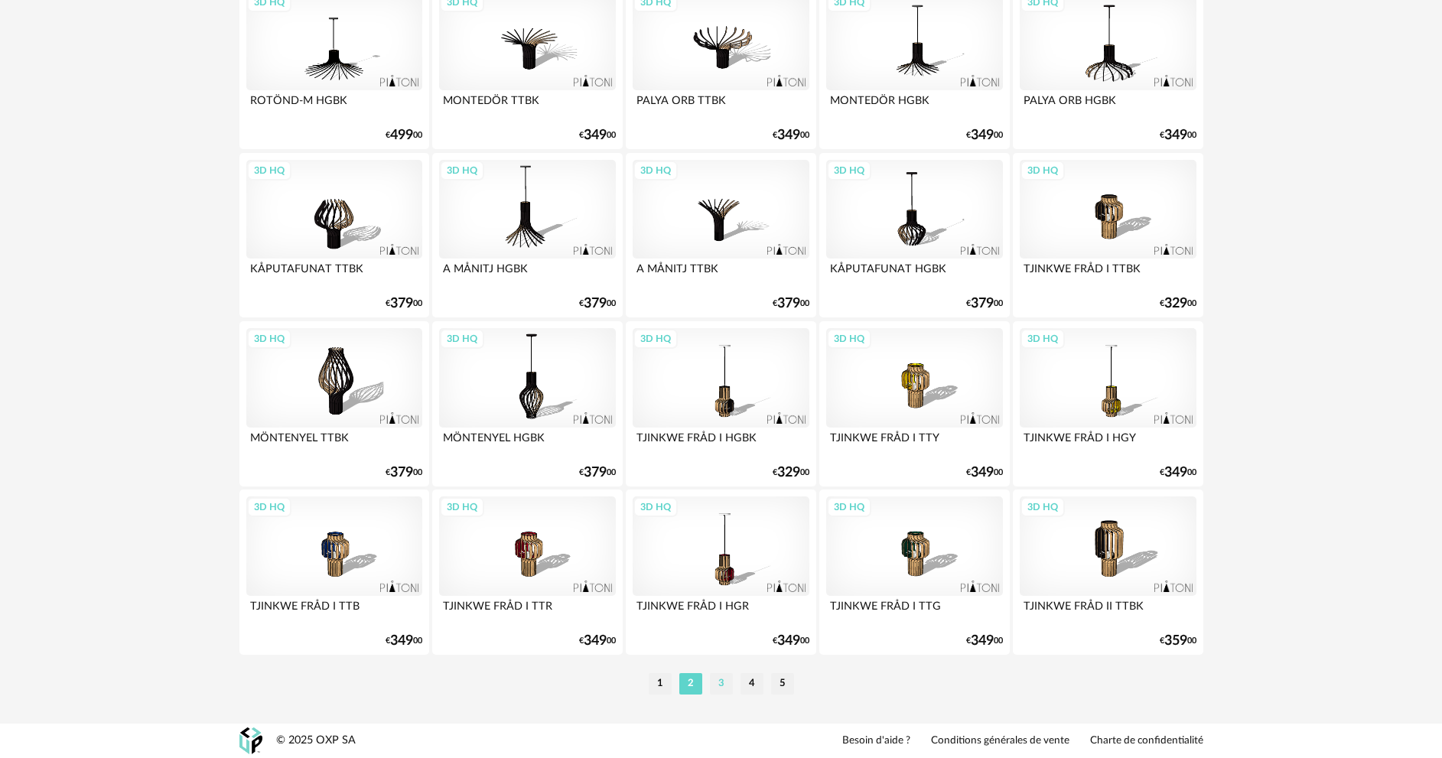
click at [718, 686] on li "3" at bounding box center [721, 683] width 23 height 21
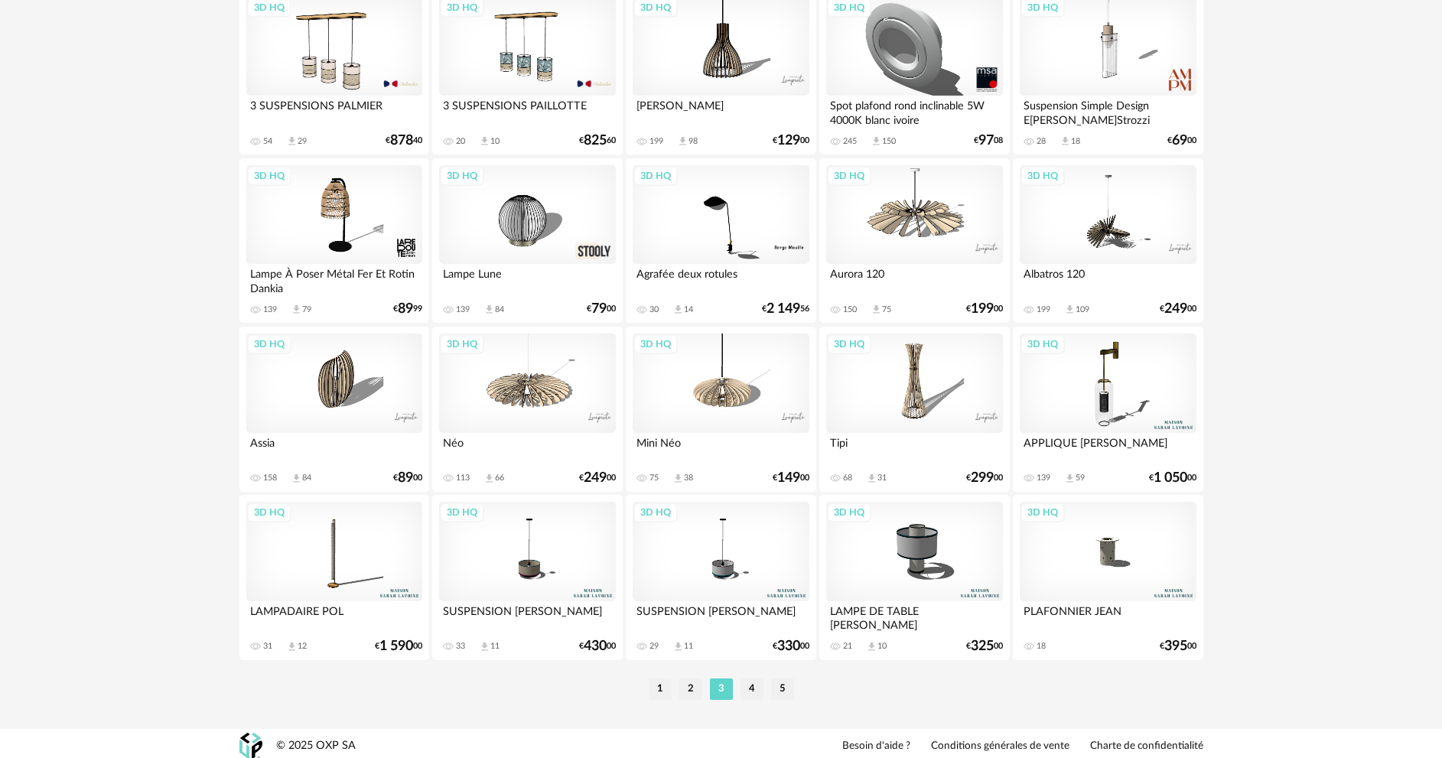
scroll to position [3006, 0]
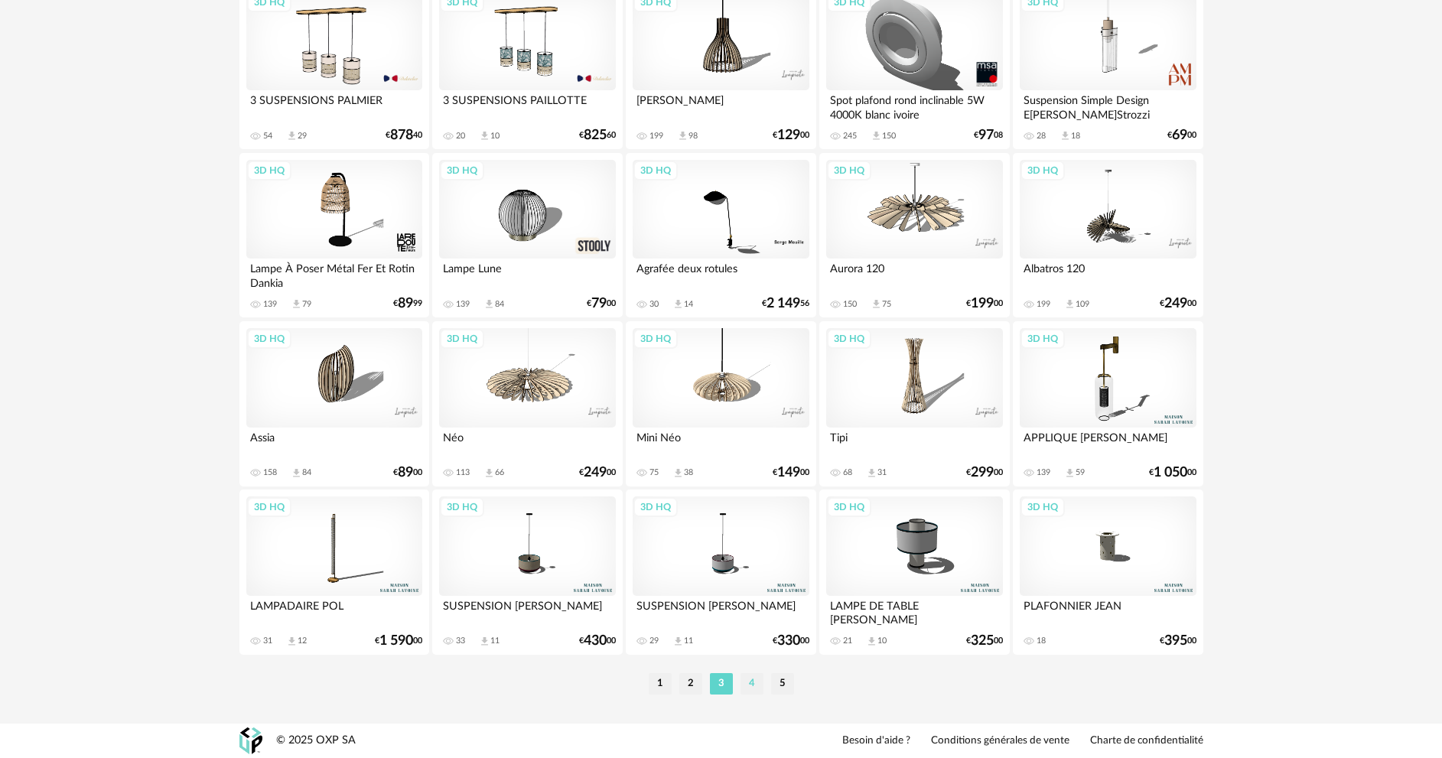
click at [747, 676] on li "4" at bounding box center [752, 683] width 23 height 21
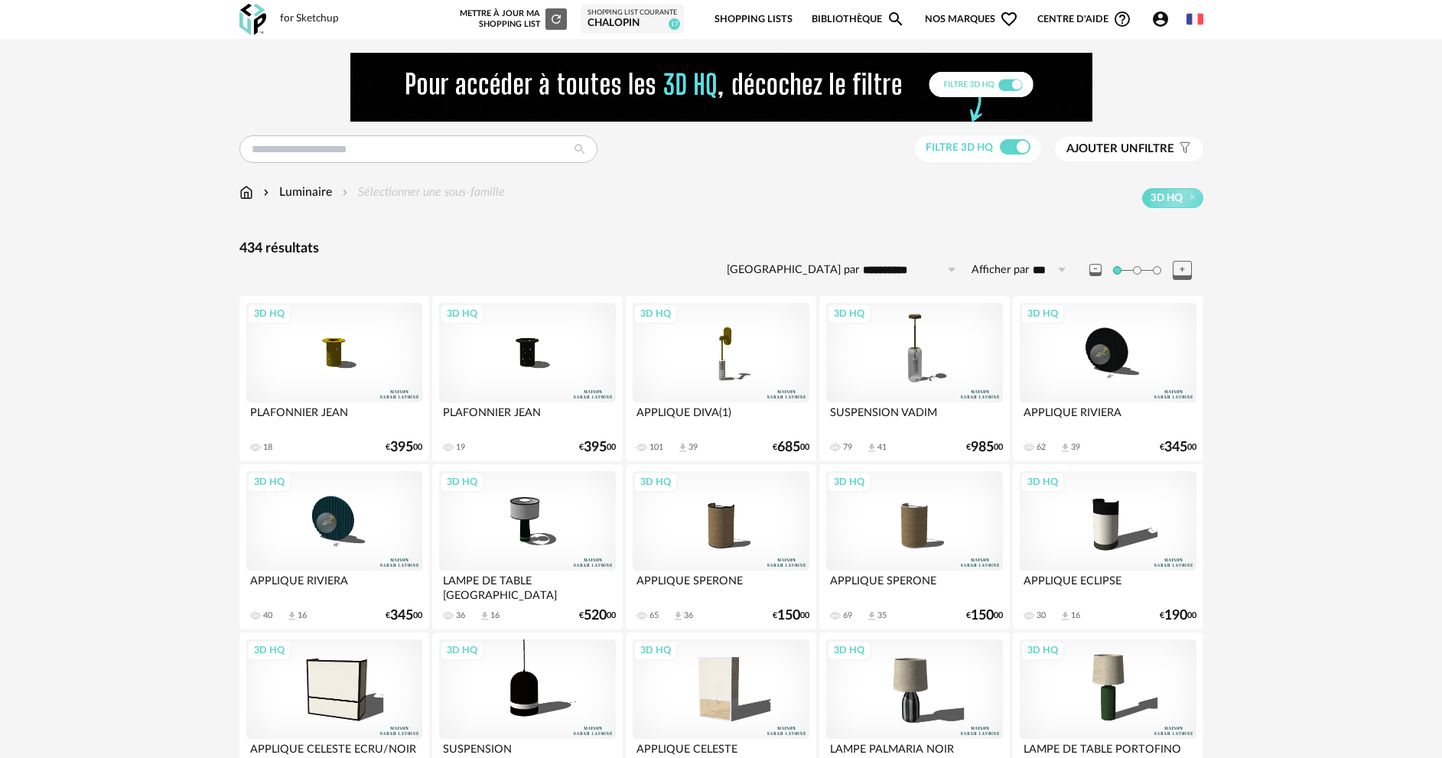
click at [917, 377] on div "3D HQ" at bounding box center [914, 352] width 176 height 99
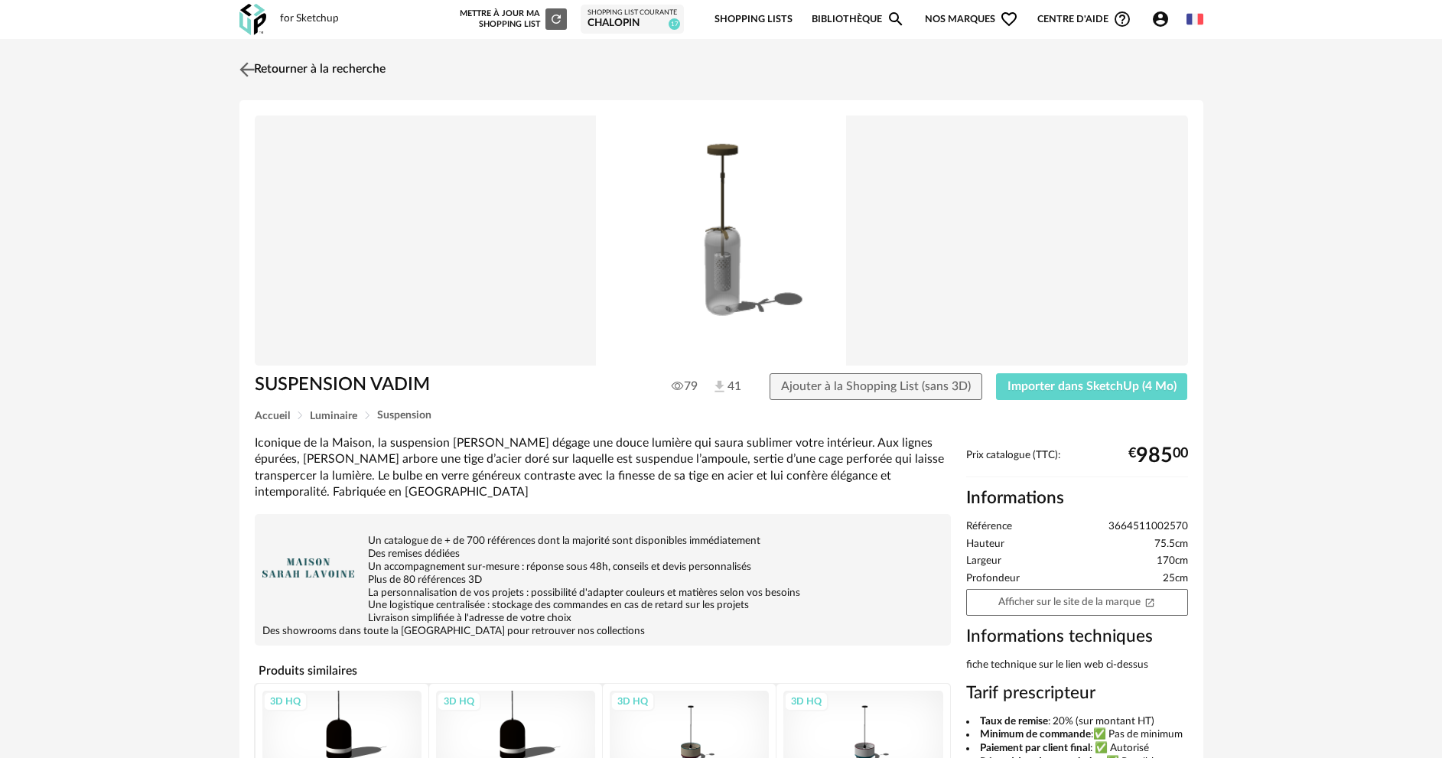
click at [247, 68] on img at bounding box center [247, 69] width 22 height 22
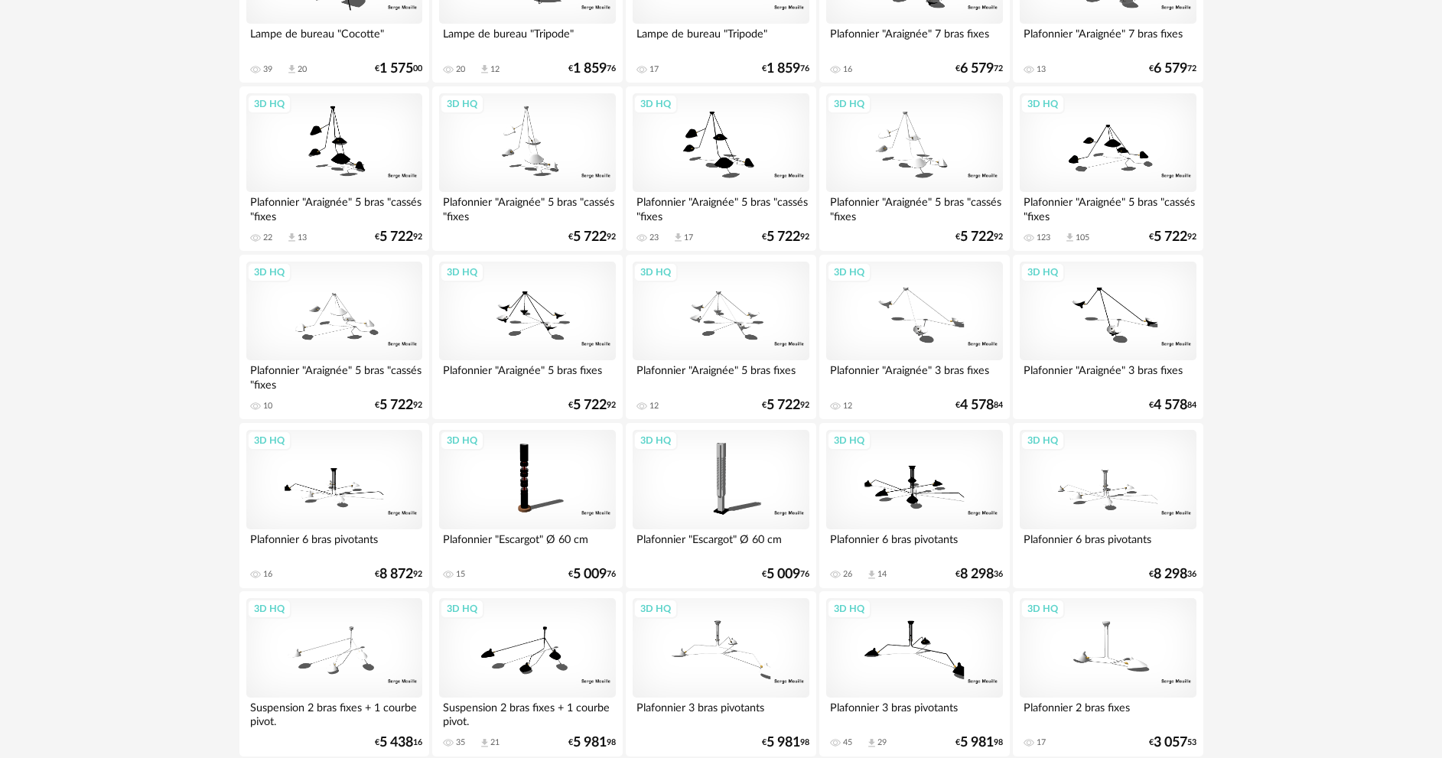
scroll to position [3006, 0]
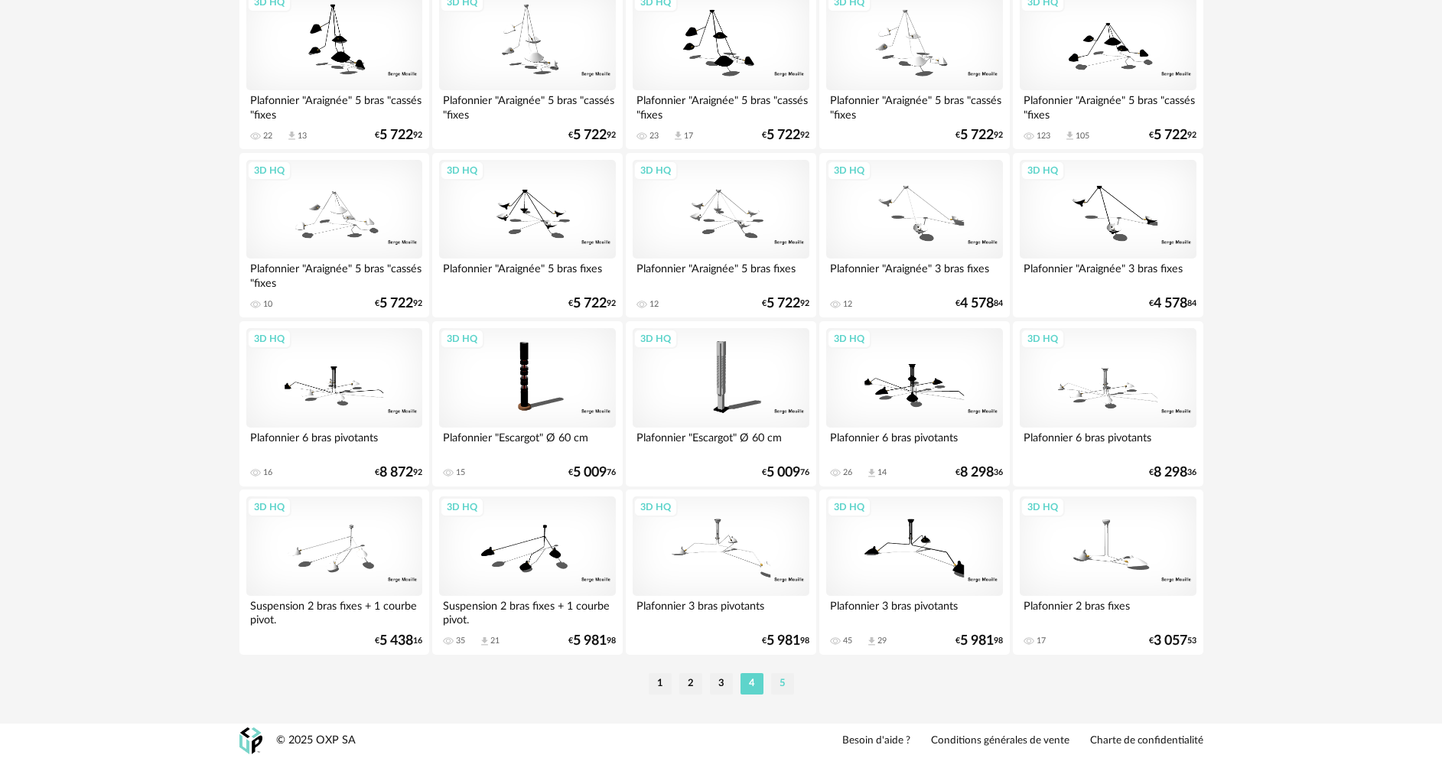
click at [778, 679] on li "5" at bounding box center [782, 683] width 23 height 21
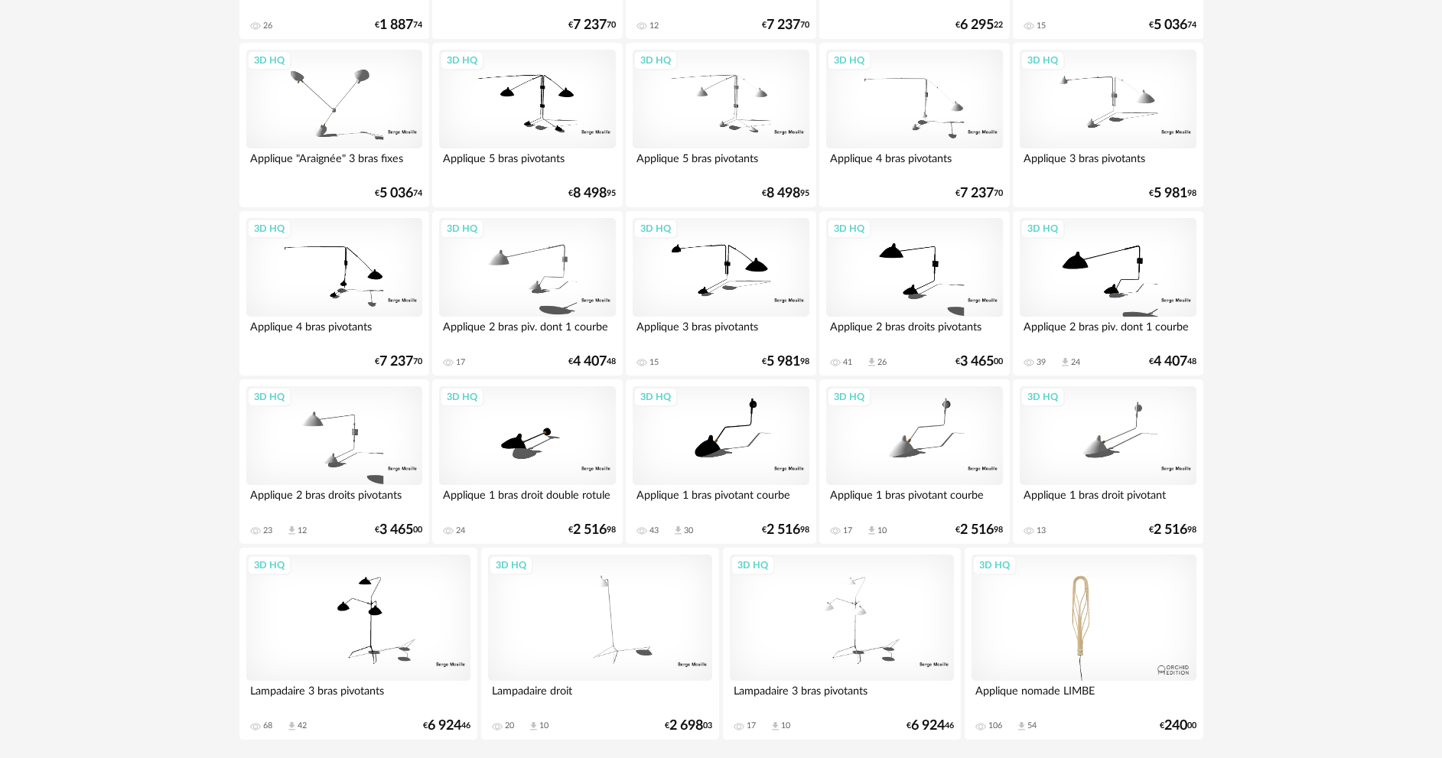
scroll to position [844, 0]
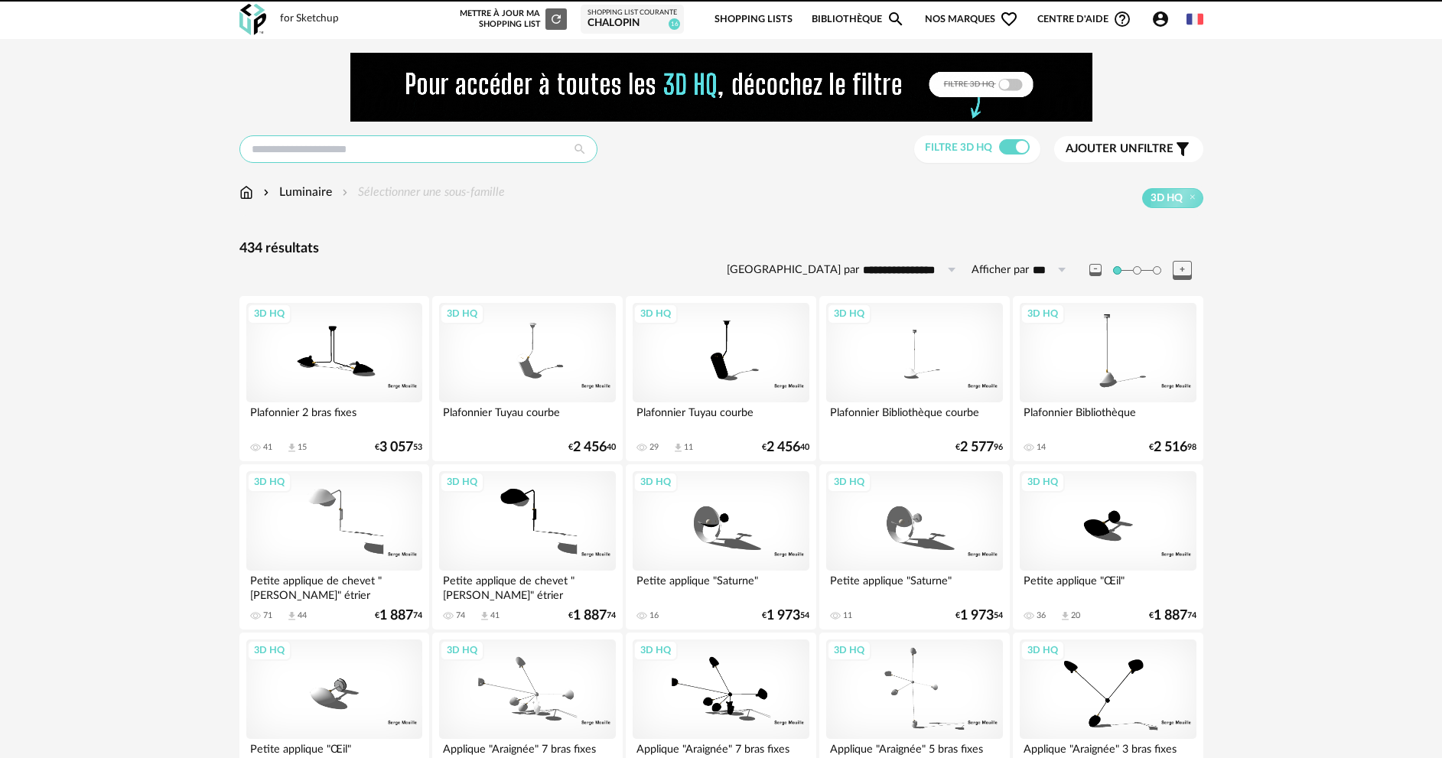
click at [451, 151] on input "text" at bounding box center [418, 149] width 358 height 28
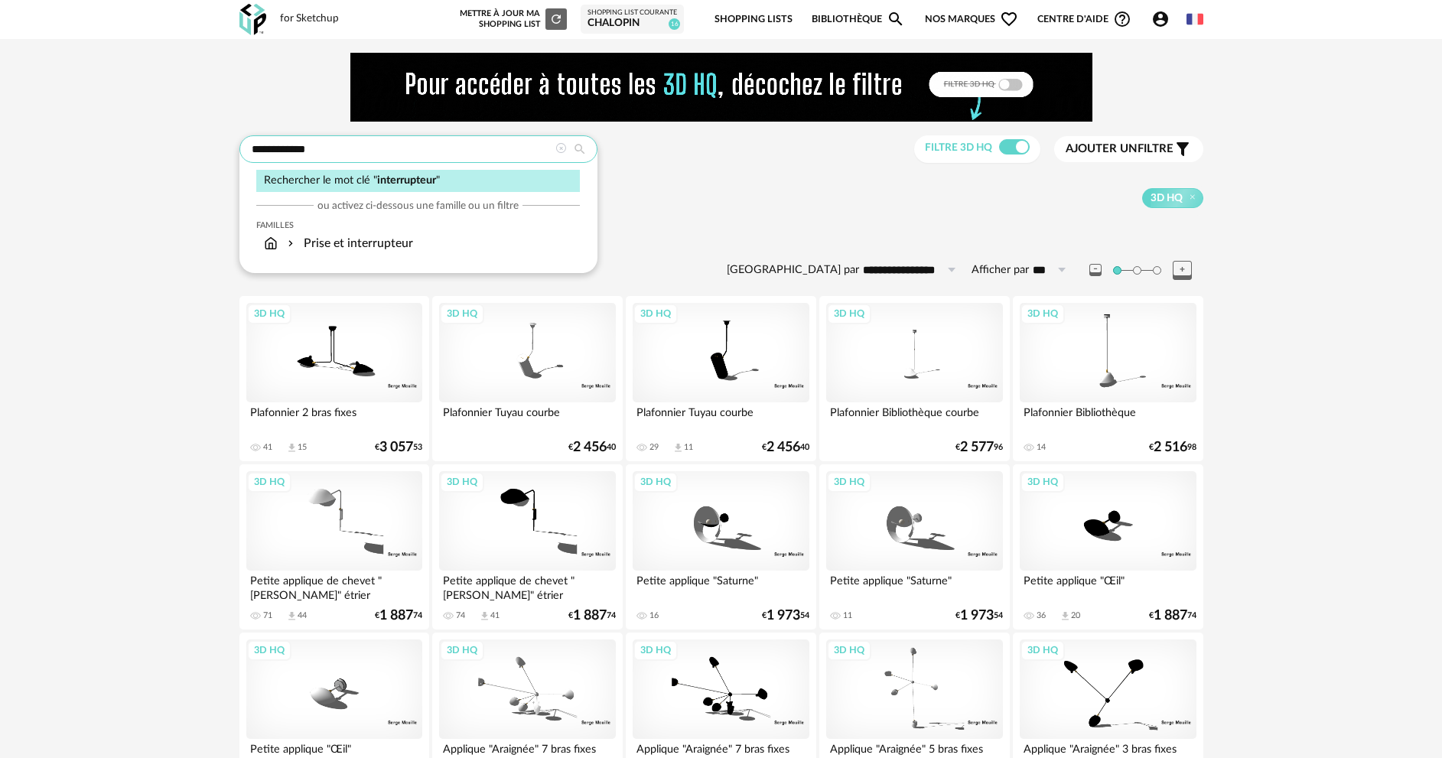
type input "**********"
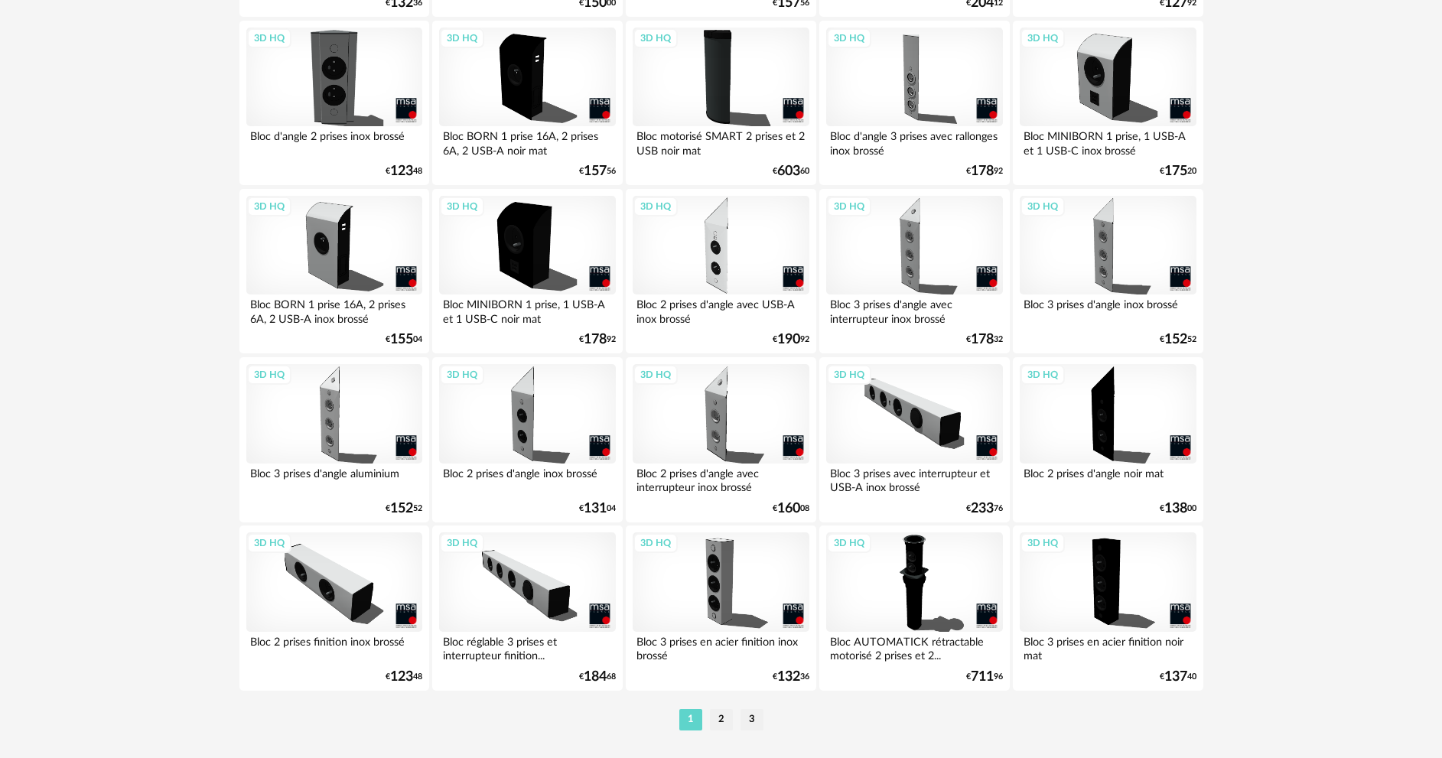
scroll to position [3006, 0]
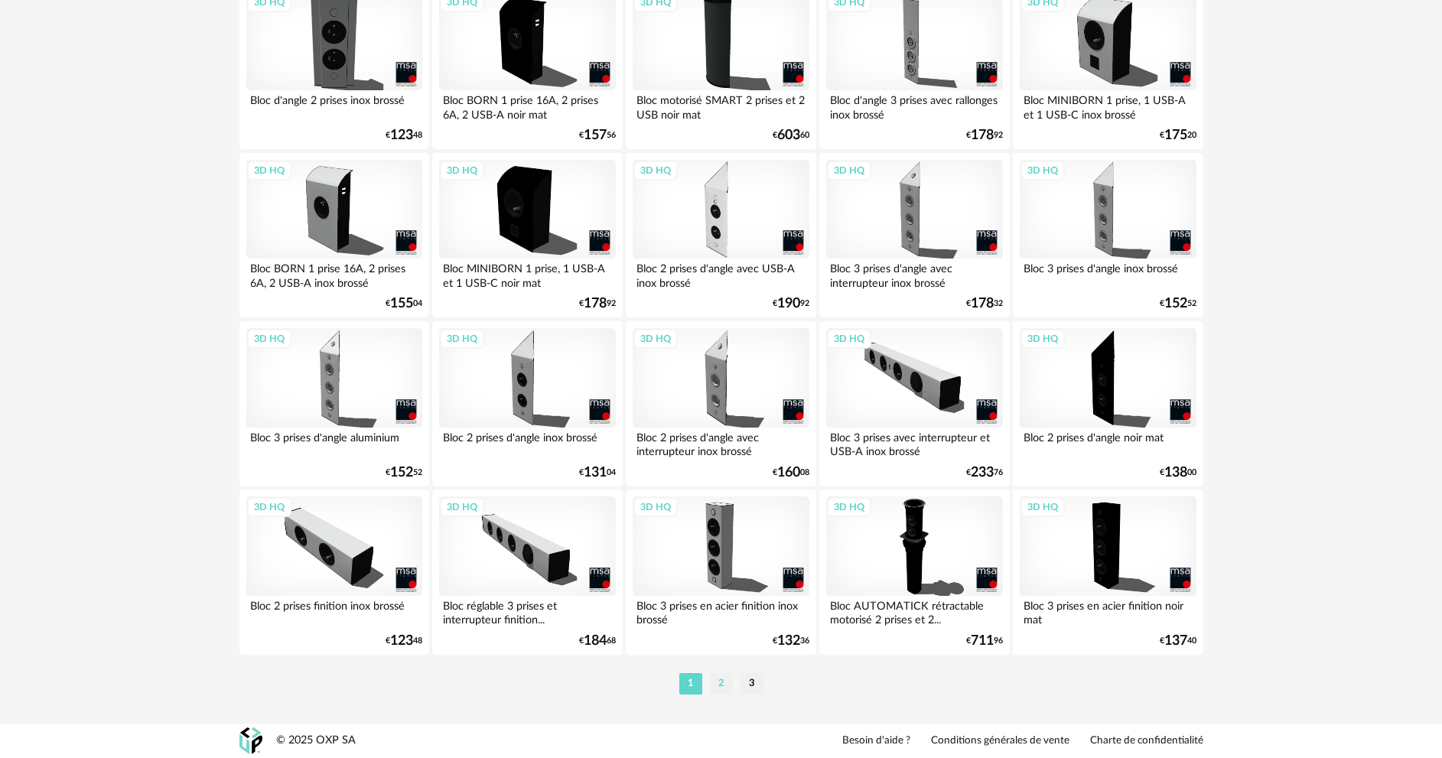
click at [718, 676] on li "2" at bounding box center [721, 683] width 23 height 21
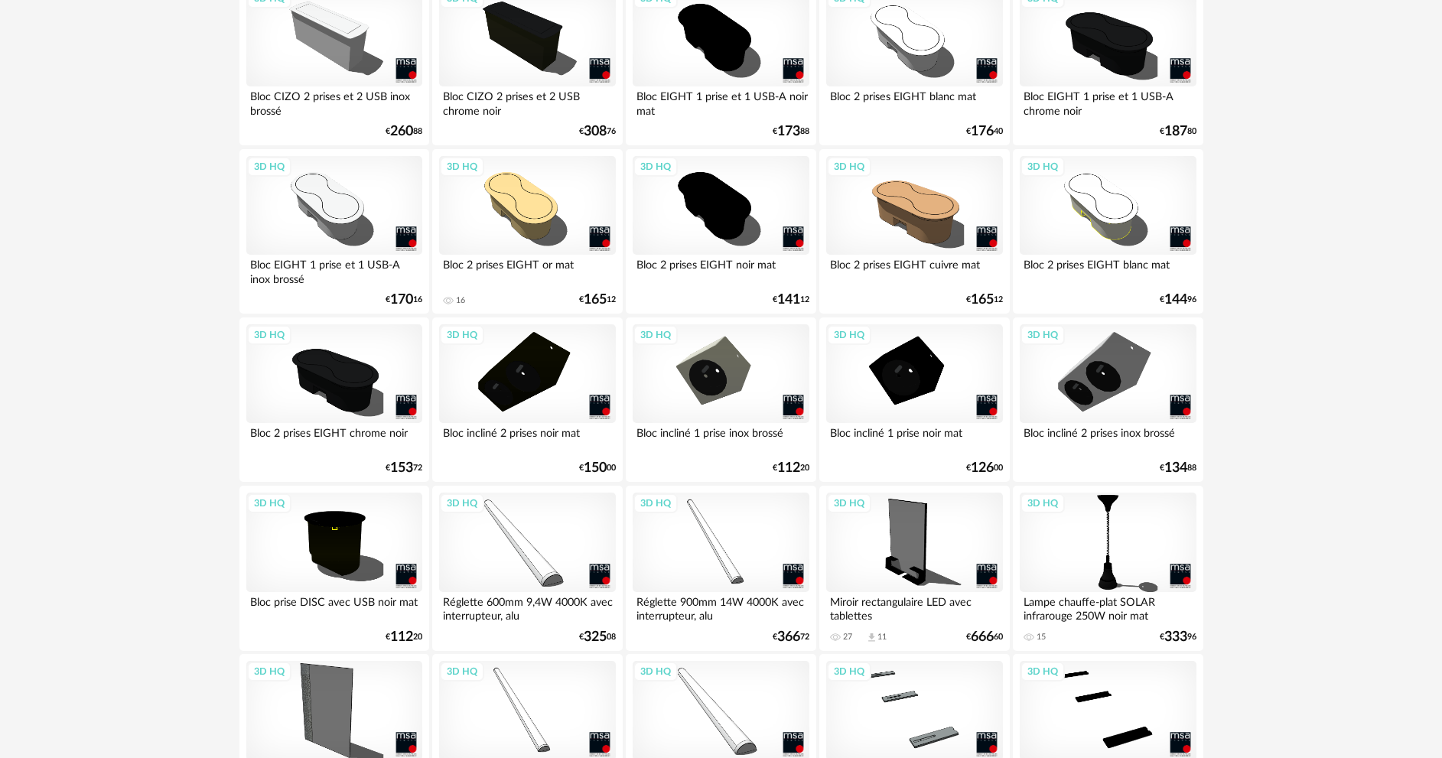
scroll to position [995, 0]
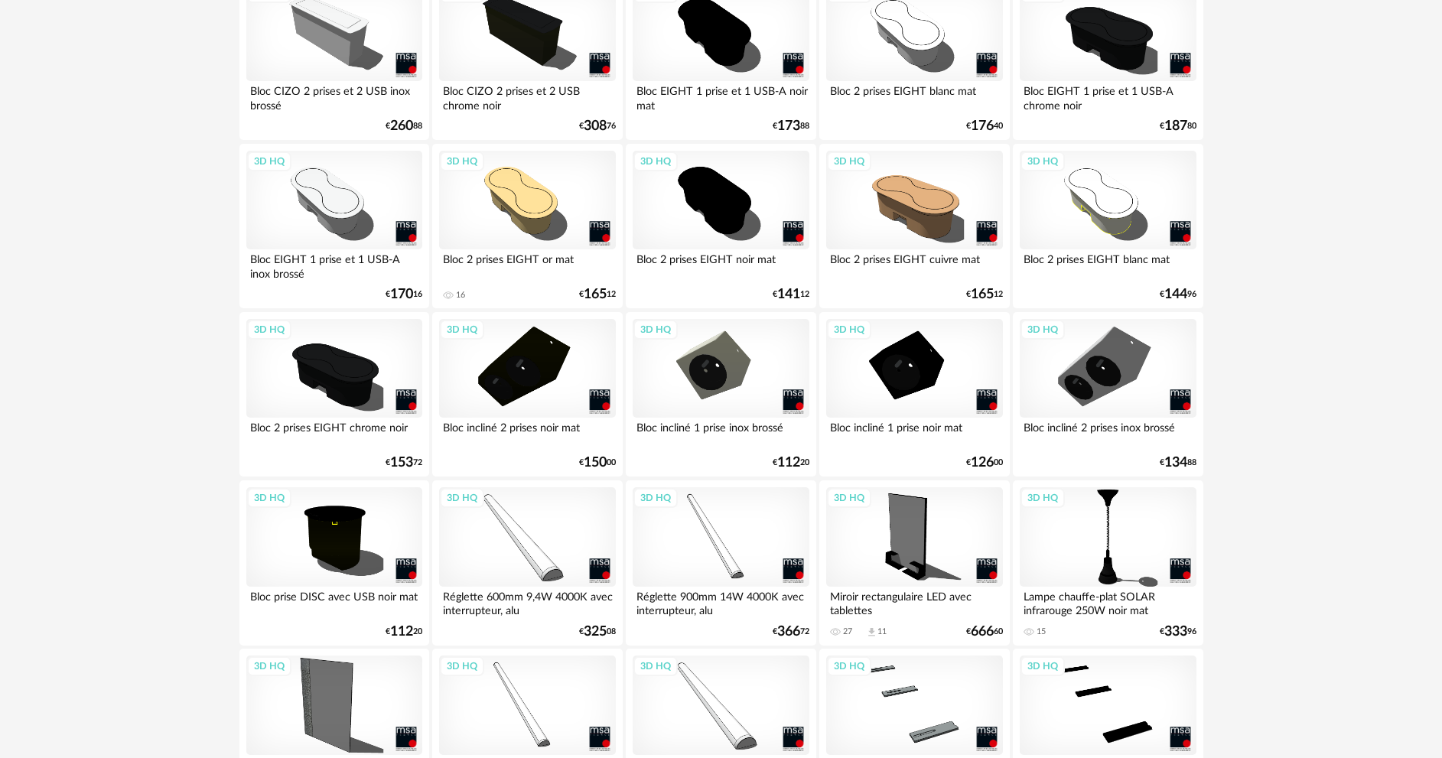
click at [530, 217] on div "3D HQ" at bounding box center [527, 200] width 176 height 99
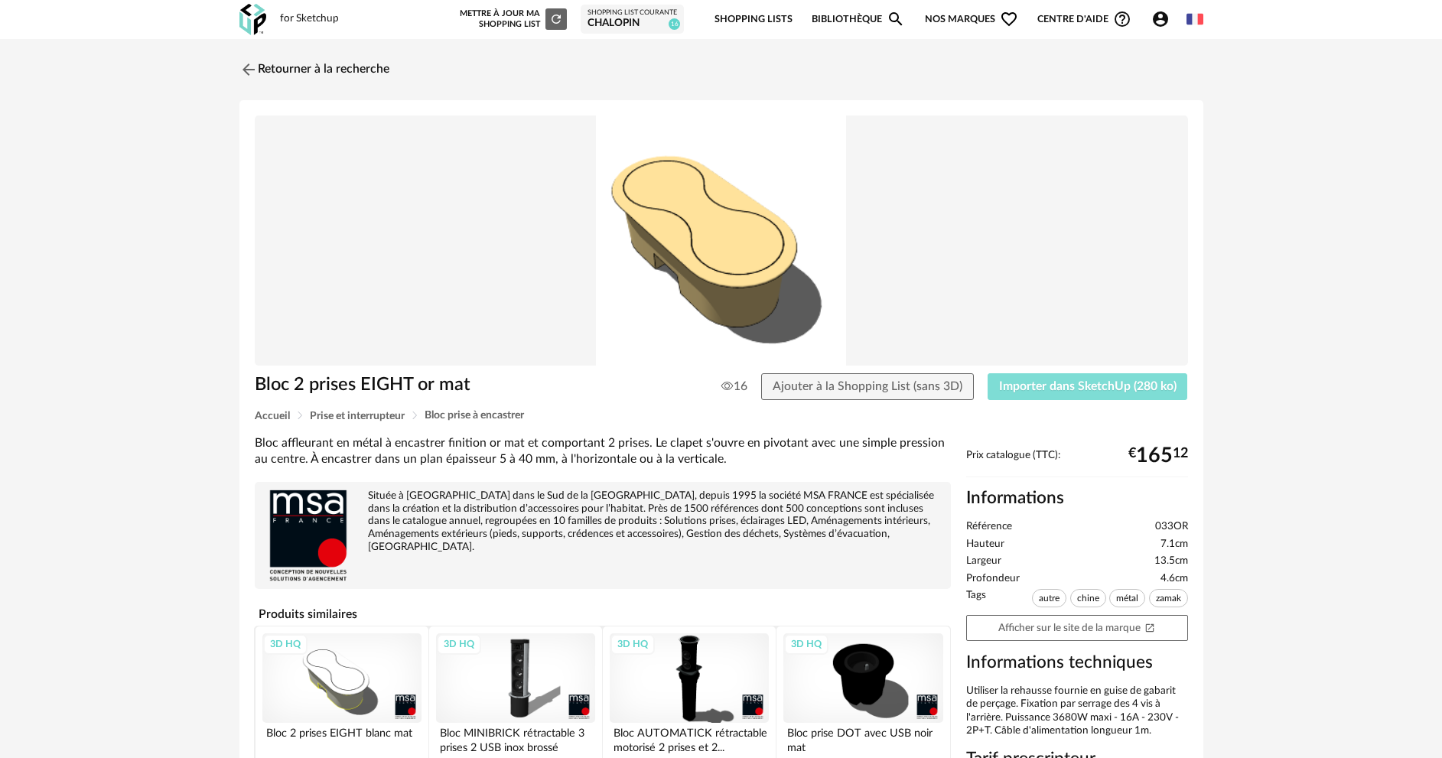
click at [1091, 390] on span "Importer dans SketchUp (280 ko)" at bounding box center [1087, 386] width 177 height 12
click at [245, 71] on img at bounding box center [247, 69] width 22 height 22
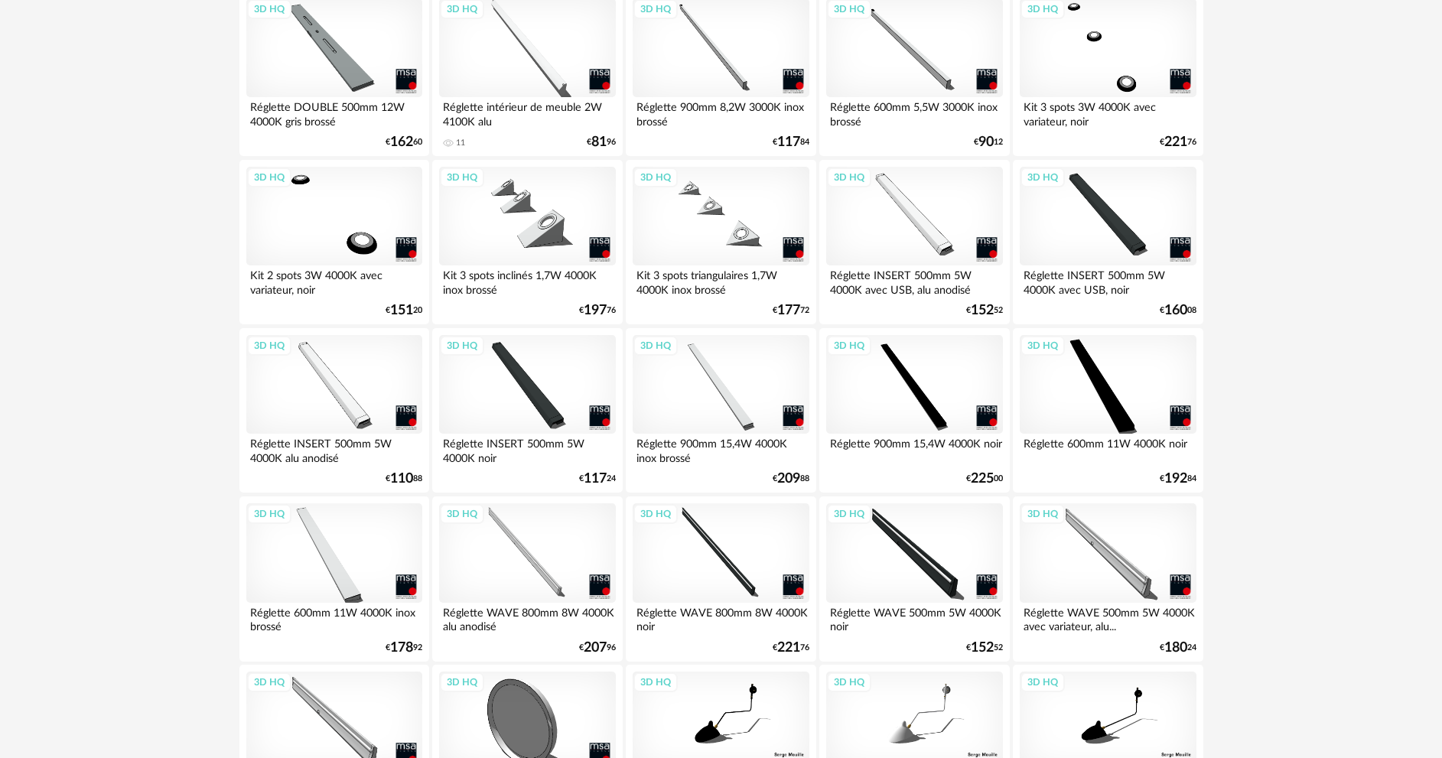
scroll to position [2907, 0]
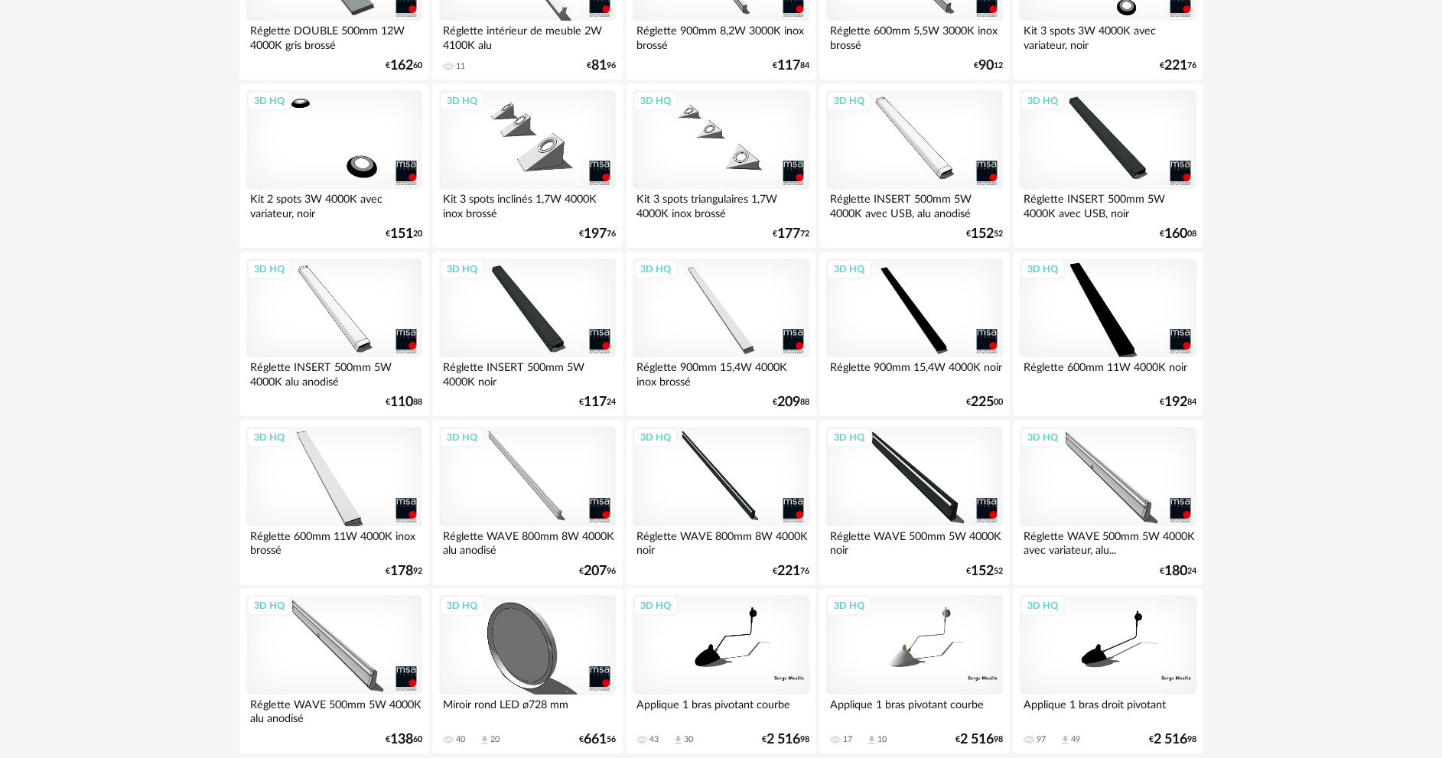
click at [555, 509] on div "3D HQ" at bounding box center [527, 476] width 176 height 99
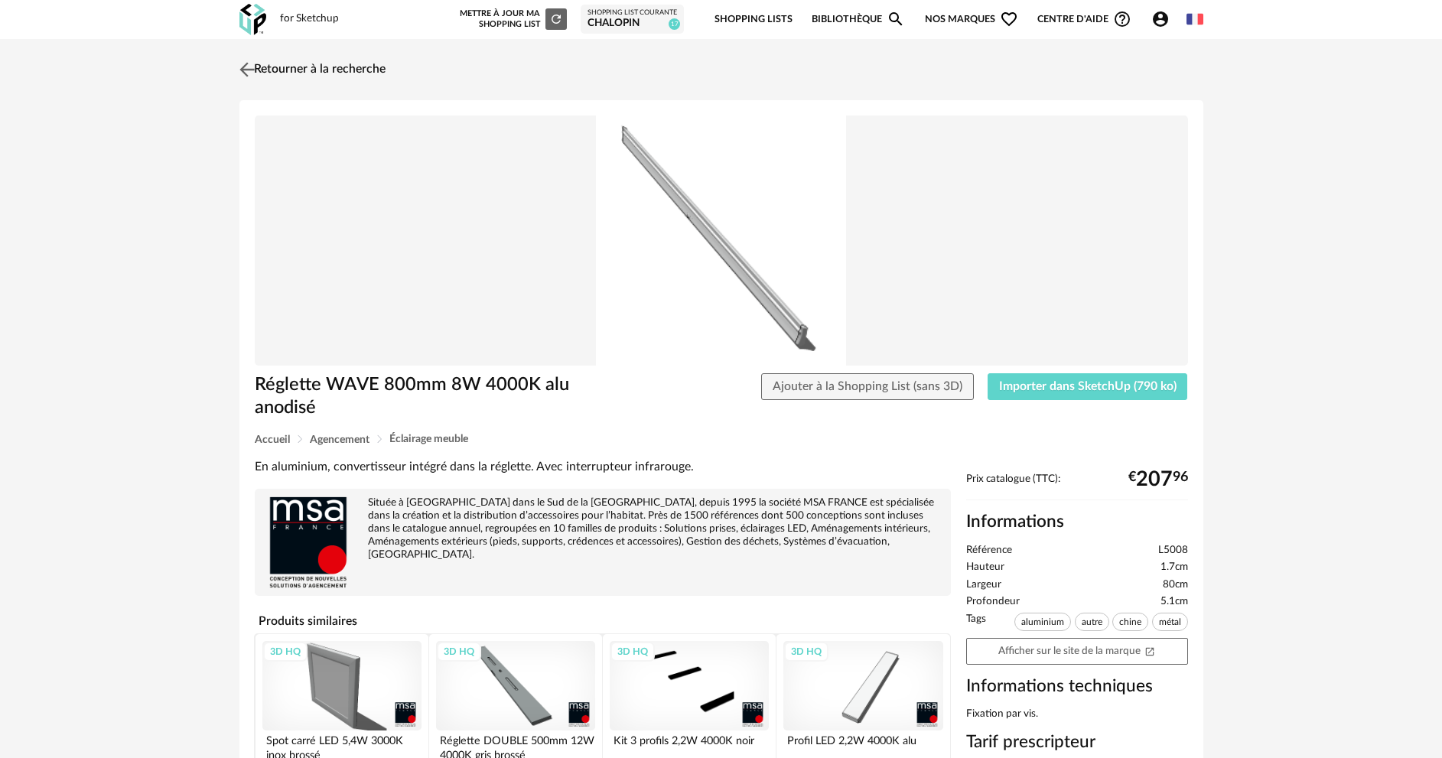
click at [254, 70] on img at bounding box center [247, 69] width 22 height 22
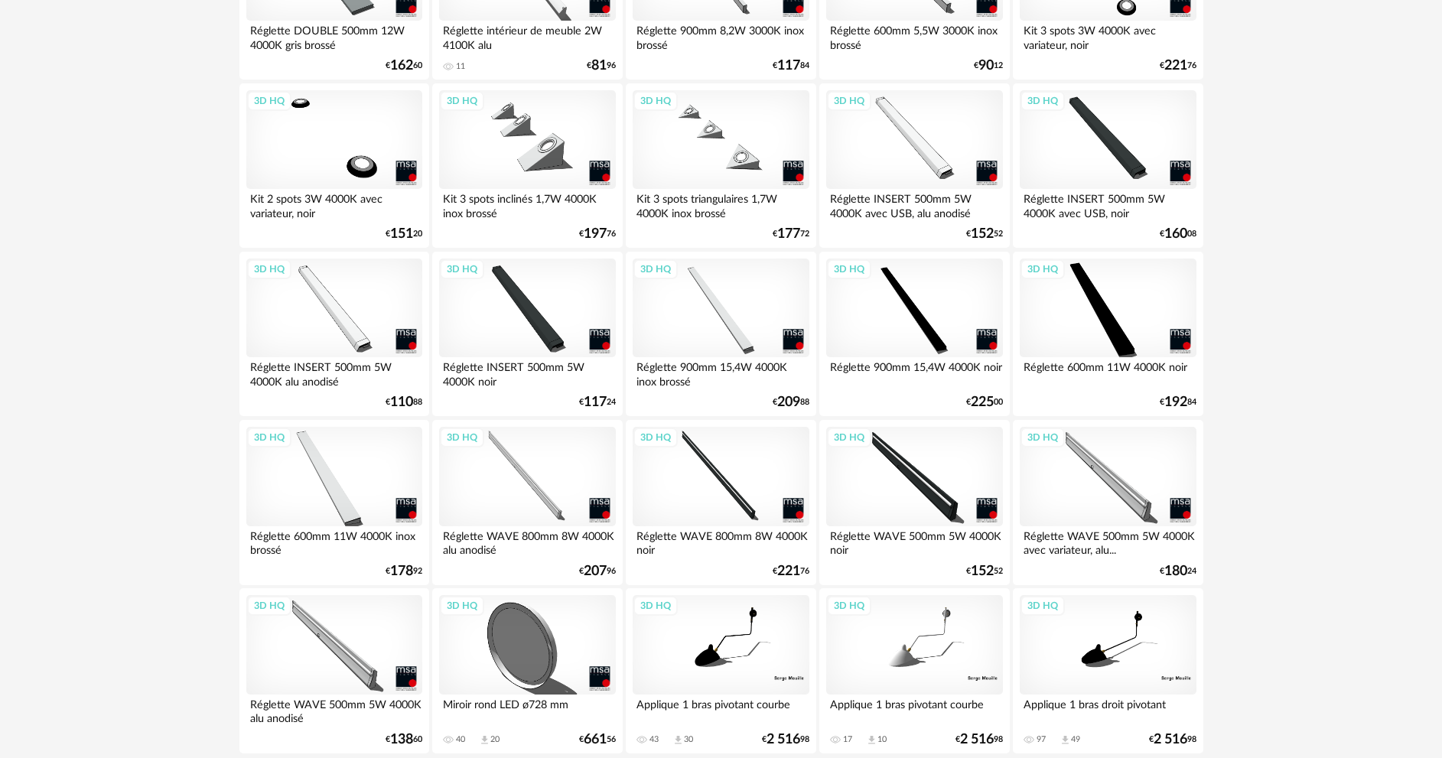
scroll to position [3006, 0]
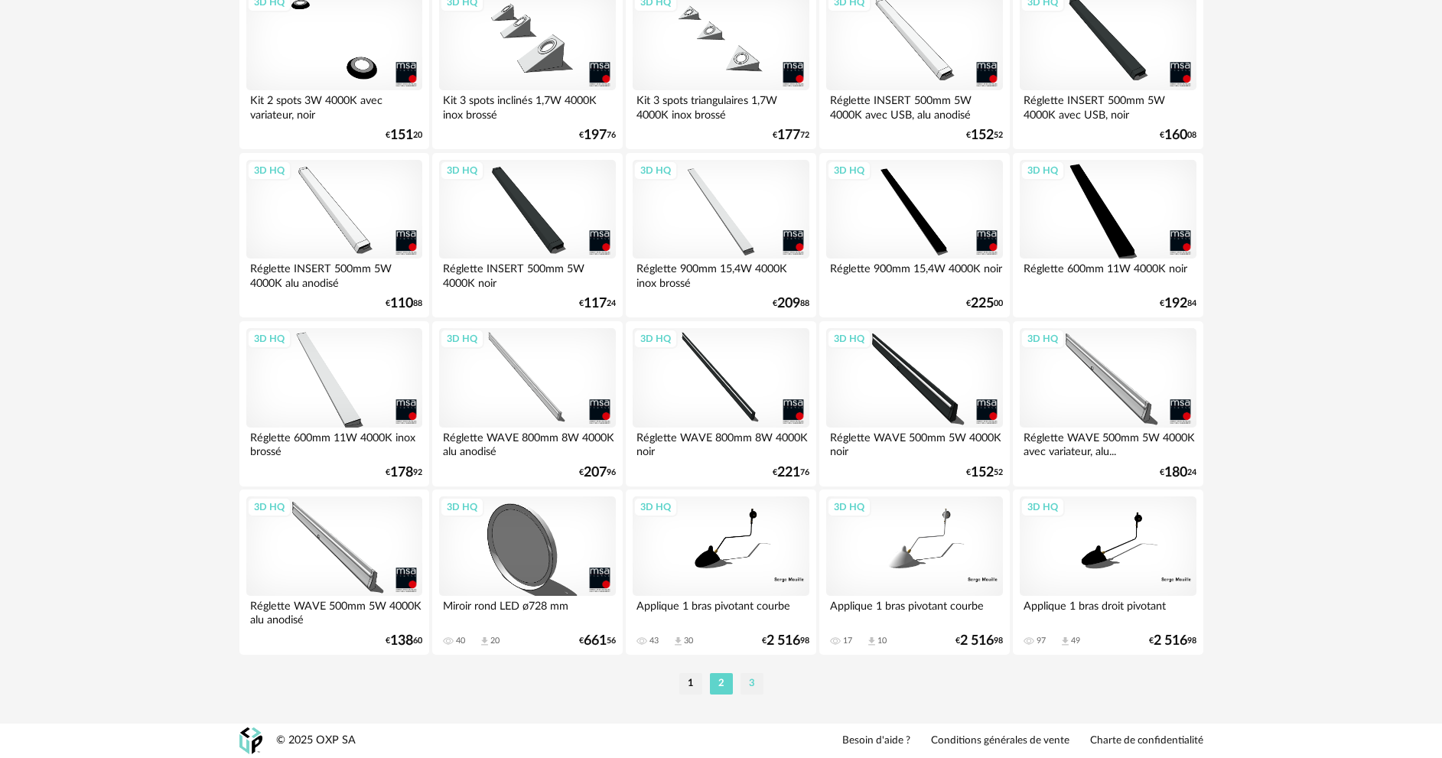
click at [758, 684] on li "3" at bounding box center [752, 683] width 23 height 21
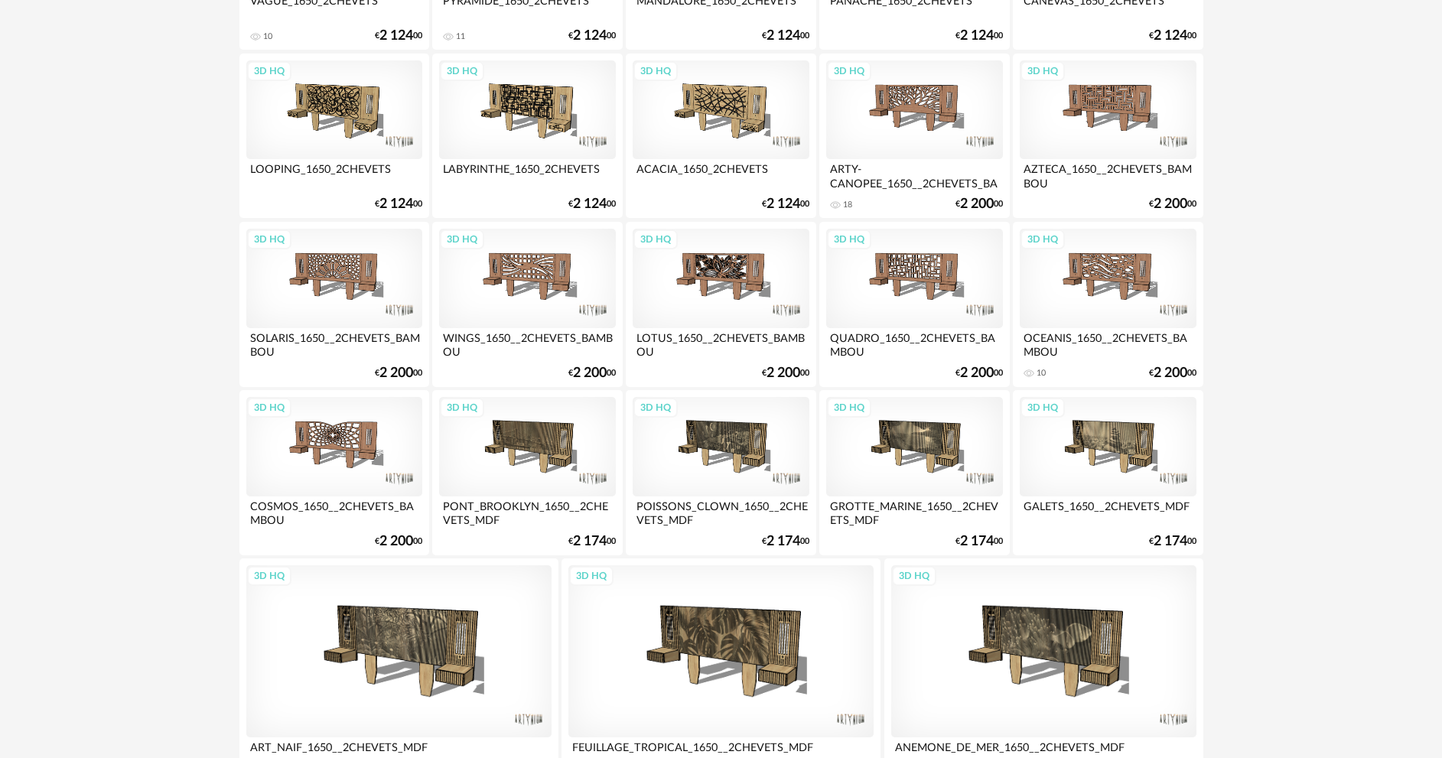
scroll to position [1395, 0]
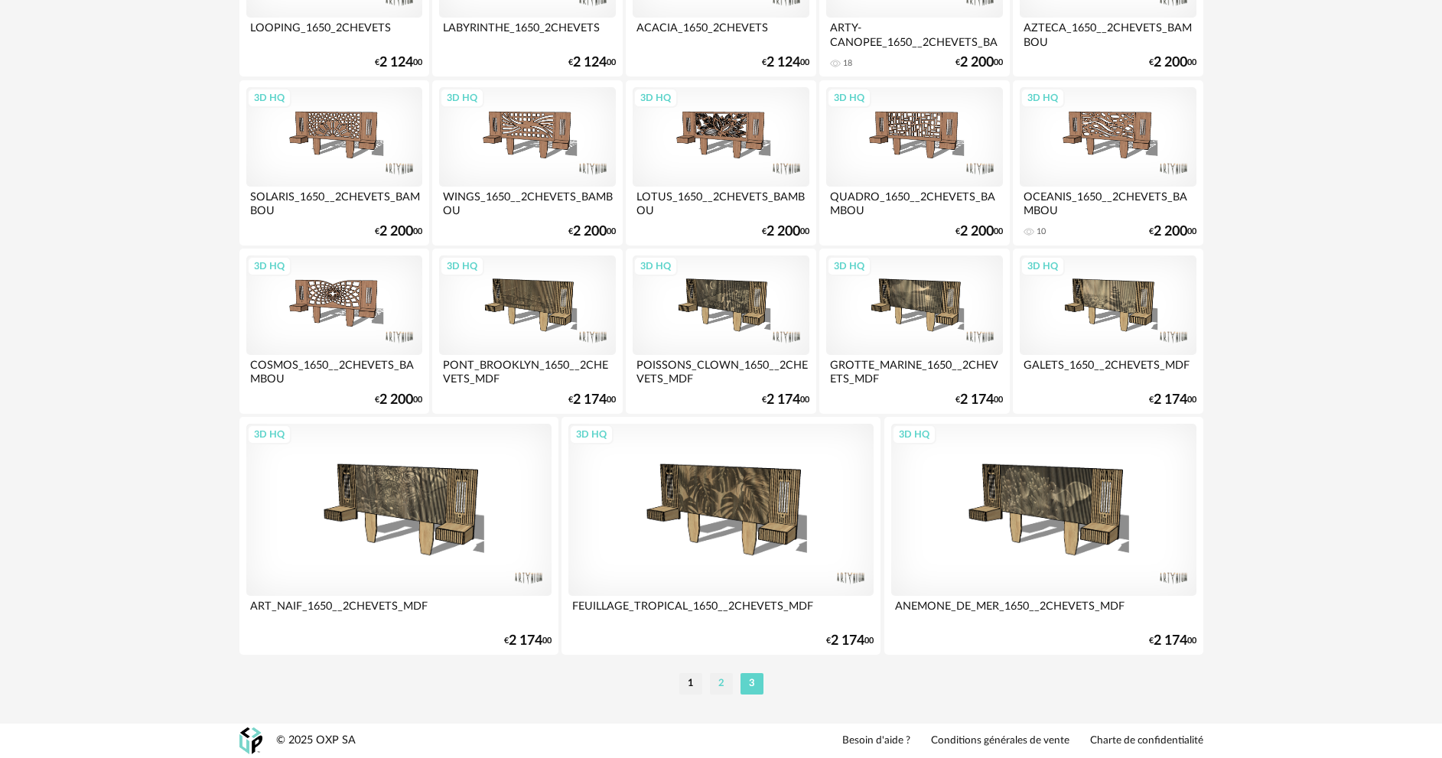
click at [721, 689] on li "2" at bounding box center [721, 683] width 23 height 21
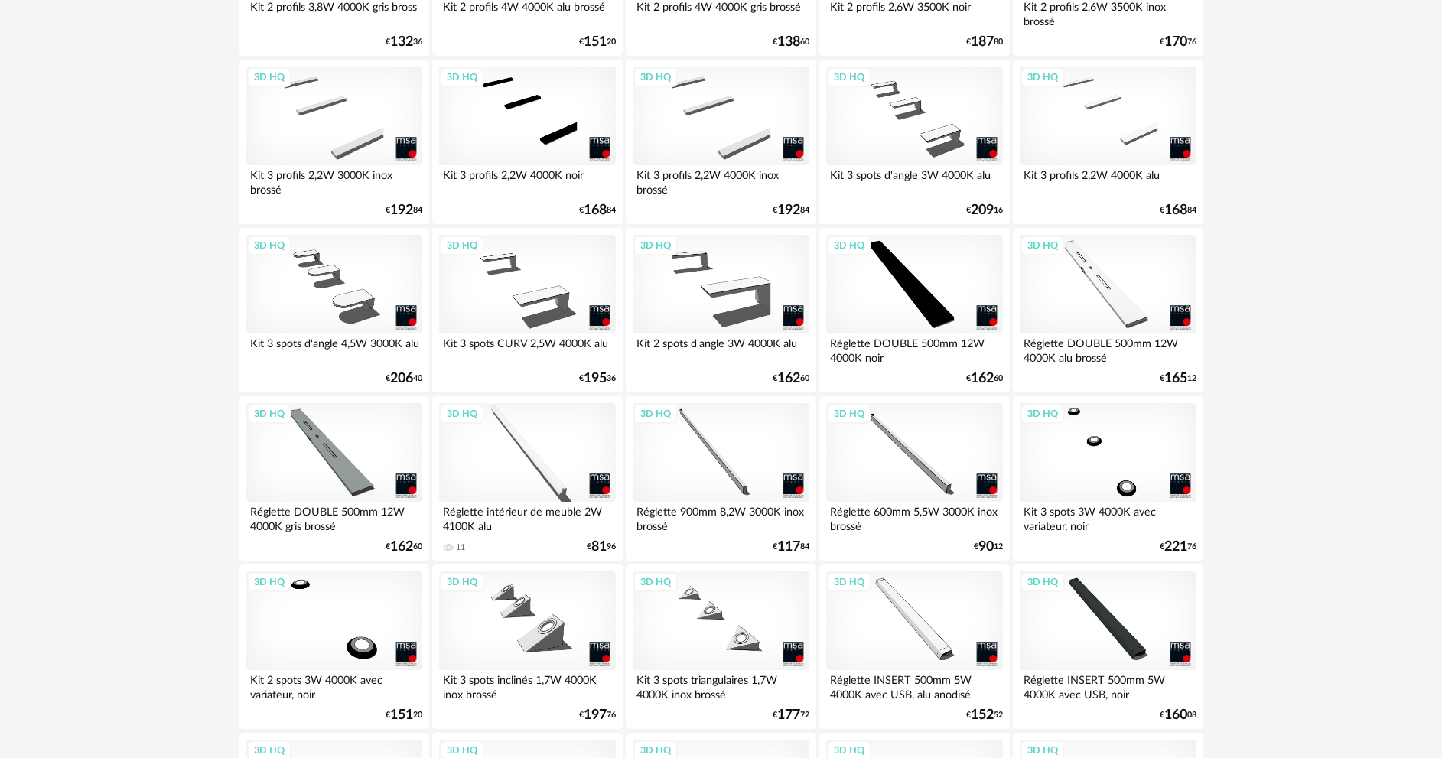
scroll to position [2448, 0]
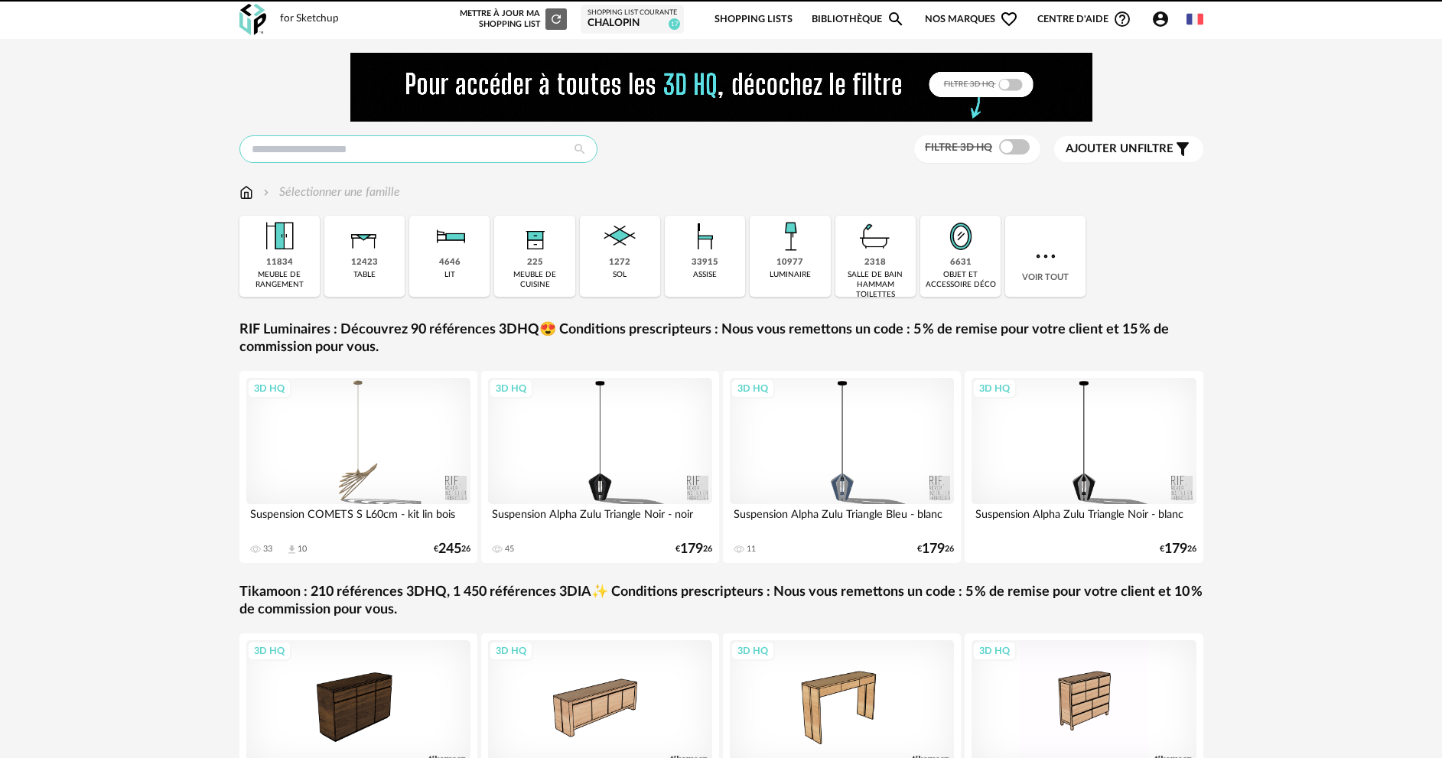
click at [461, 151] on input "text" at bounding box center [418, 149] width 358 height 28
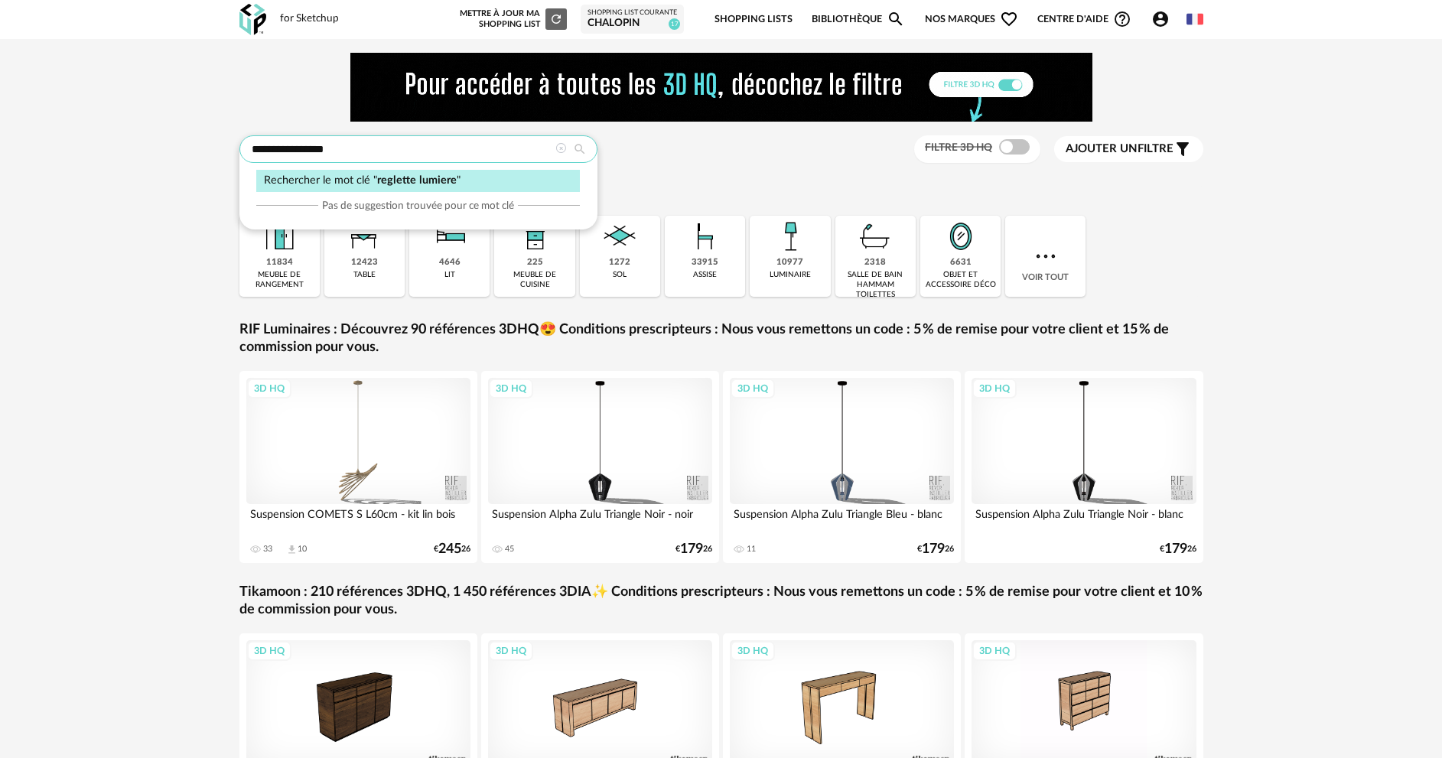
type input "**********"
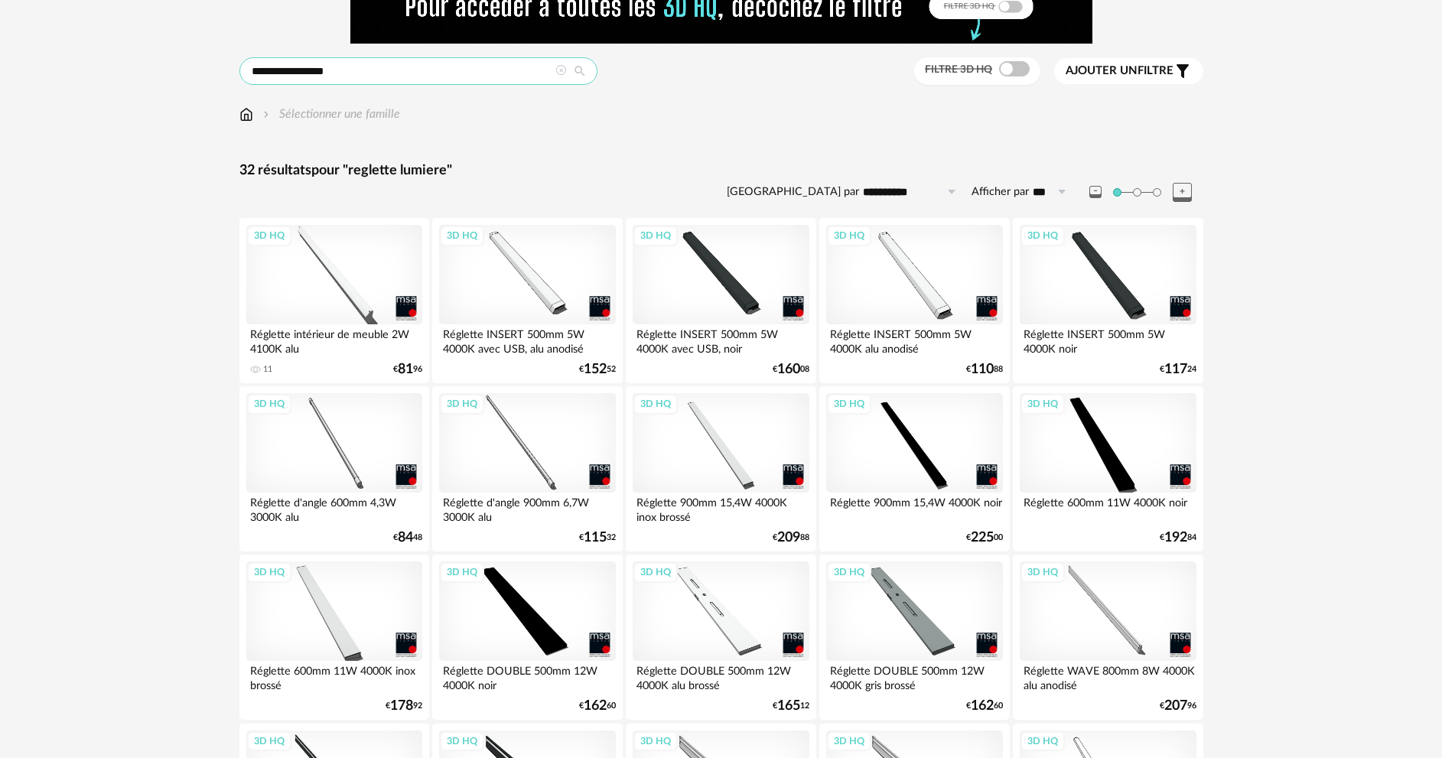
scroll to position [230, 0]
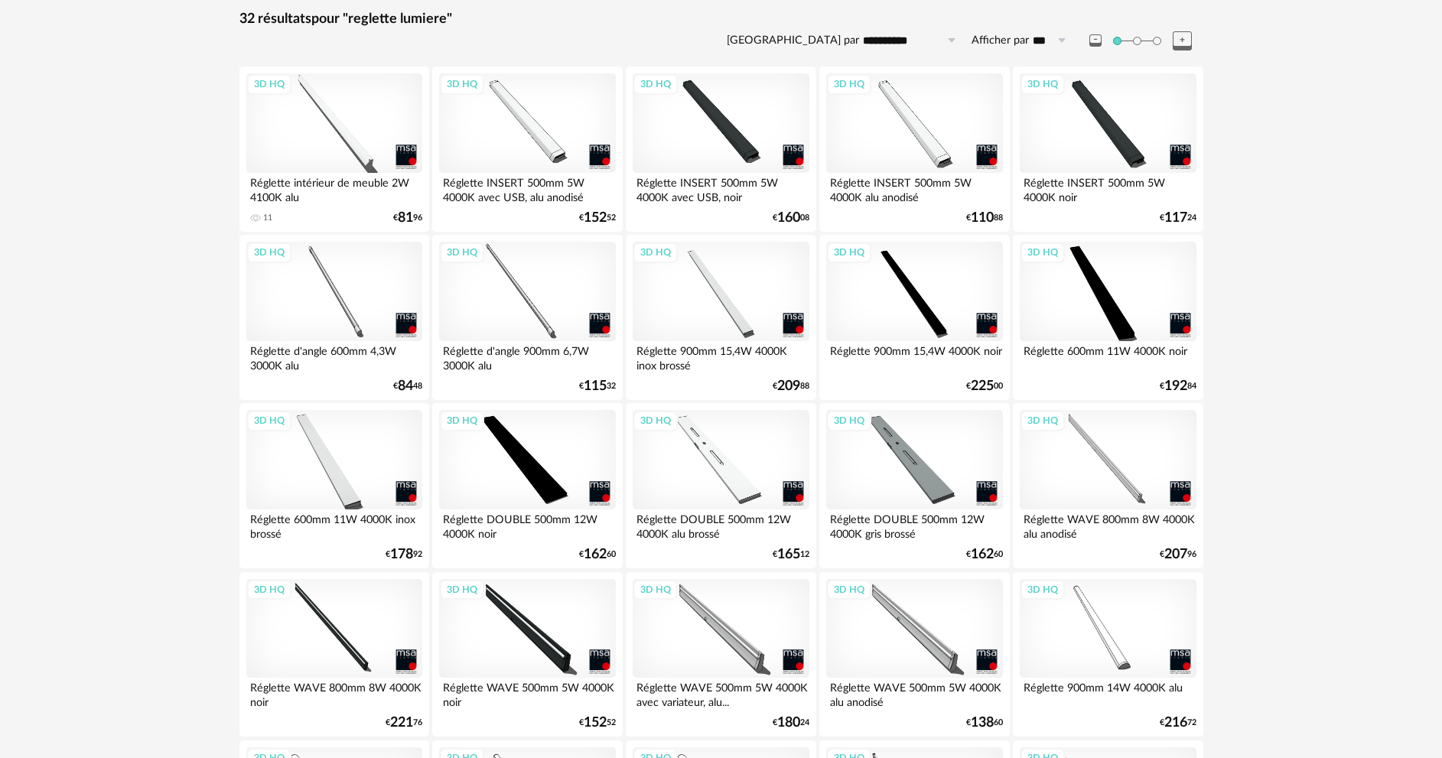
click at [346, 649] on div "3D HQ" at bounding box center [334, 628] width 176 height 99
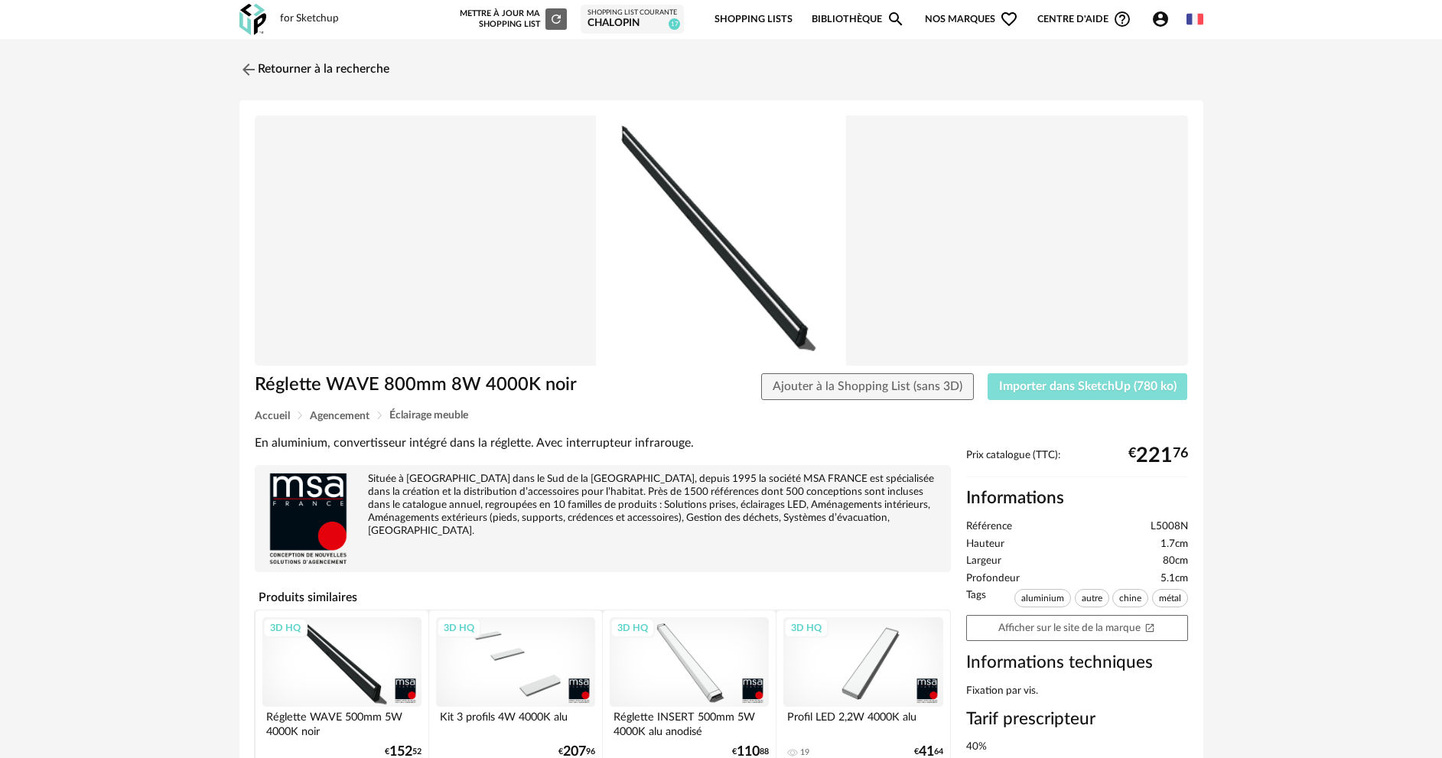
click at [1056, 382] on span "Importer dans SketchUp (780 ko)" at bounding box center [1087, 386] width 177 height 12
